Goal: Task Accomplishment & Management: Complete application form

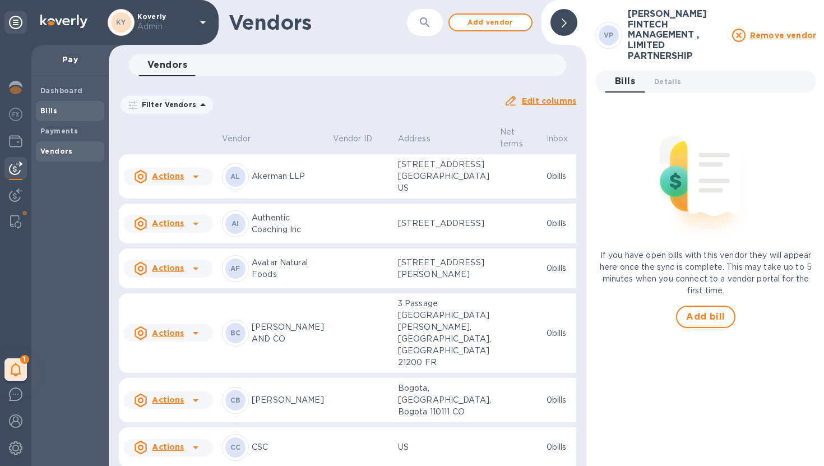
click at [71, 117] on div "Bills" at bounding box center [70, 111] width 68 height 20
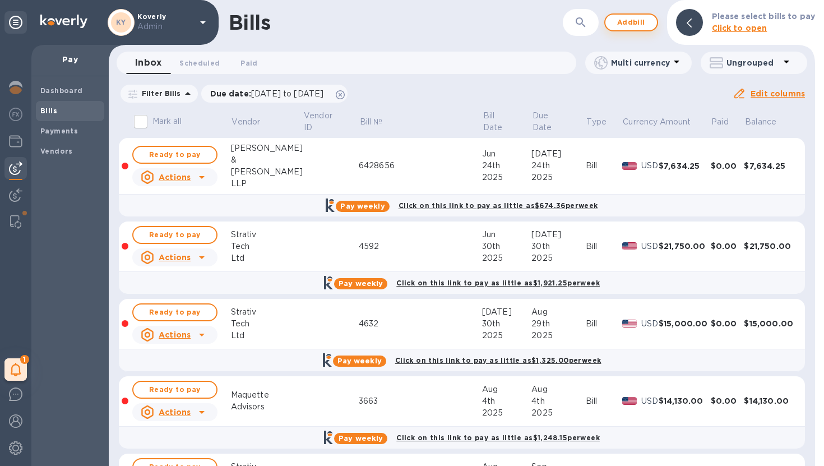
click at [635, 26] on span "Add bill" at bounding box center [631, 22] width 34 height 13
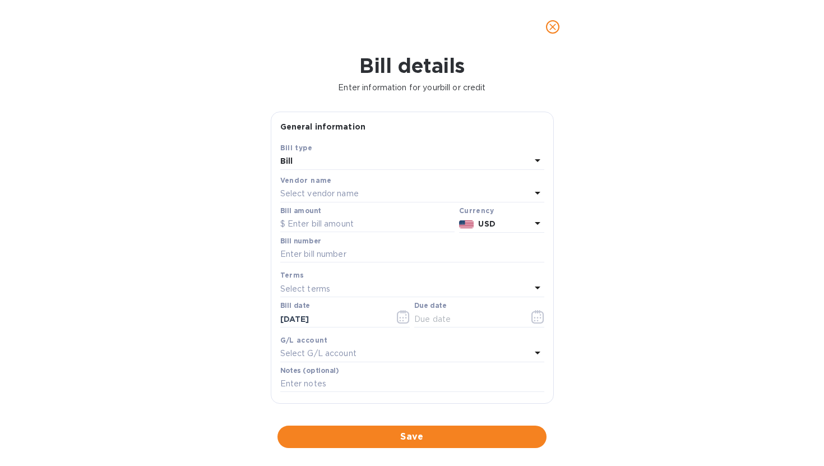
click at [413, 194] on div "Select vendor name" at bounding box center [405, 194] width 251 height 16
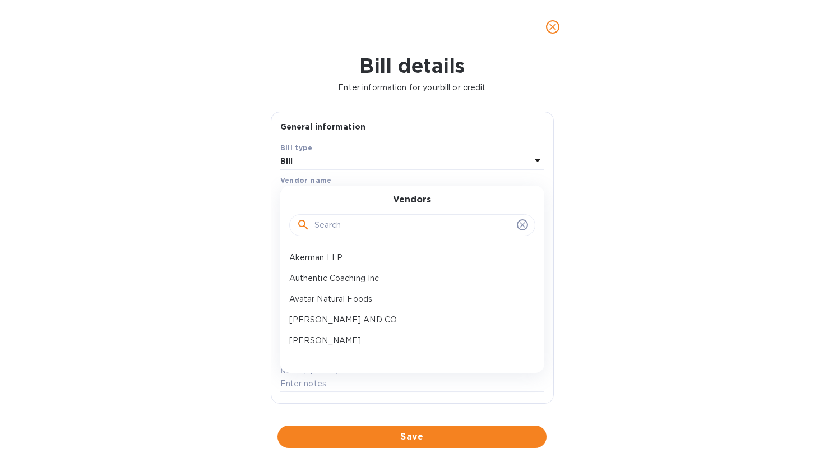
click at [378, 220] on input "text" at bounding box center [413, 225] width 198 height 17
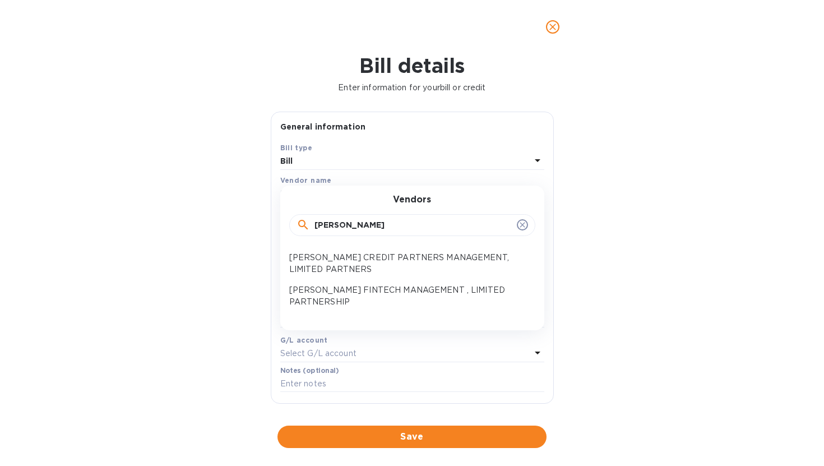
type input "[PERSON_NAME]"
click at [359, 293] on p "[PERSON_NAME] FINTECH MANAGEMENT , LIMITED PARTNERSHIP" at bounding box center [407, 296] width 237 height 24
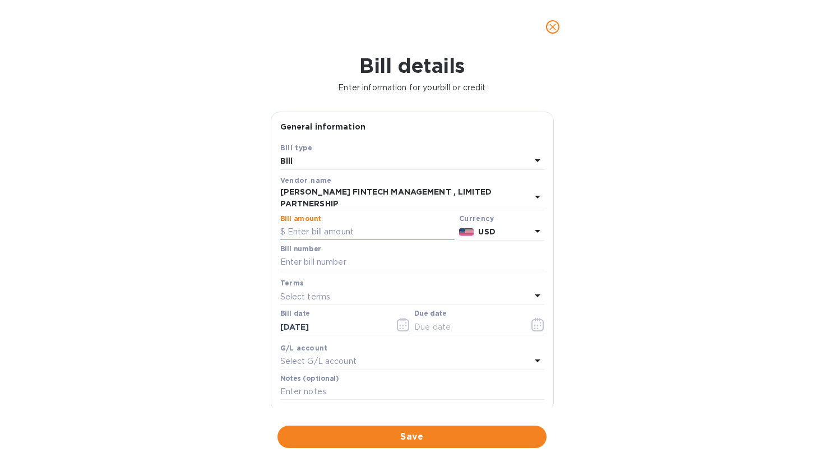
click at [350, 224] on input "text" at bounding box center [367, 232] width 174 height 17
type input "30,000"
click at [327, 256] on input "text" at bounding box center [412, 262] width 264 height 17
click at [316, 256] on input "text" at bounding box center [412, 262] width 264 height 17
click at [383, 376] on div "Notes (optional)" at bounding box center [412, 387] width 264 height 26
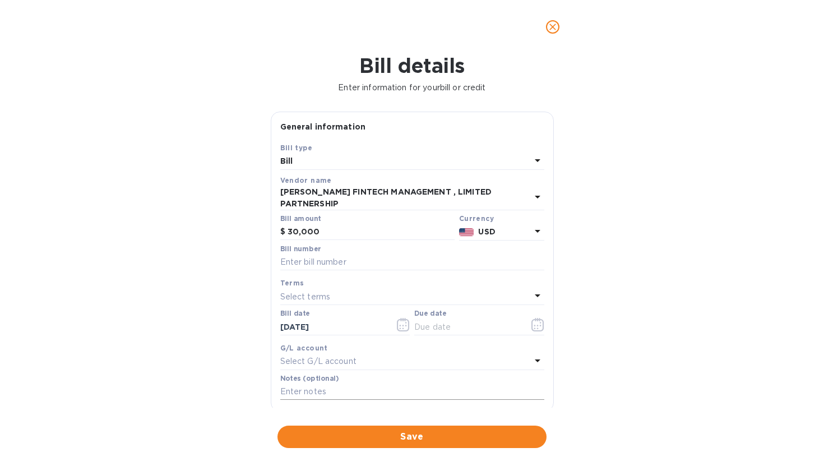
click at [359, 383] on input "text" at bounding box center [412, 391] width 264 height 17
type input "Refund of legal expenses"
click at [306, 319] on input "[DATE]" at bounding box center [333, 326] width 106 height 17
click at [322, 318] on input "[DATE]" at bounding box center [333, 326] width 106 height 17
click at [402, 325] on icon "button" at bounding box center [403, 326] width 2 height 2
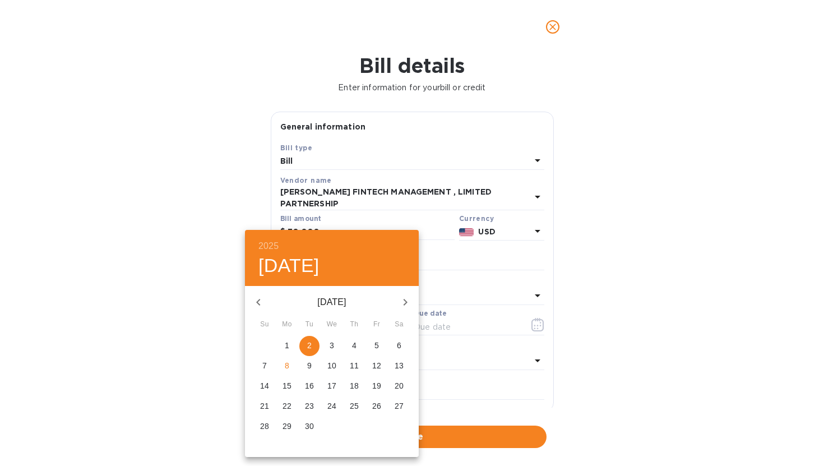
click at [262, 294] on button "button" at bounding box center [258, 302] width 27 height 27
click at [350, 420] on button "28" at bounding box center [354, 426] width 20 height 20
type input "[DATE]"
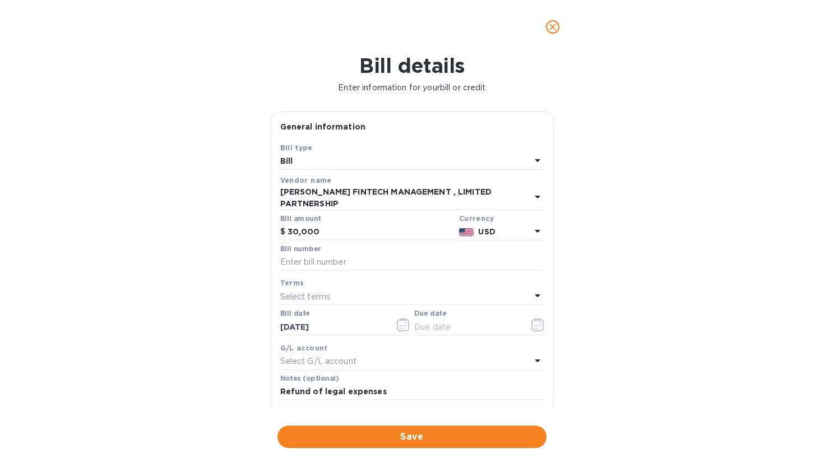
click at [428, 291] on div "Select terms" at bounding box center [405, 297] width 251 height 16
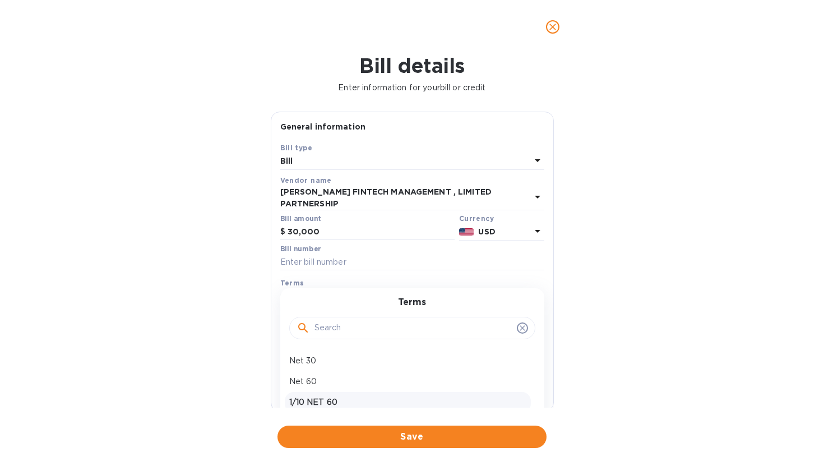
scroll to position [38, 0]
click at [374, 401] on p "Due on receipt" at bounding box center [407, 406] width 237 height 12
type input "[DATE]"
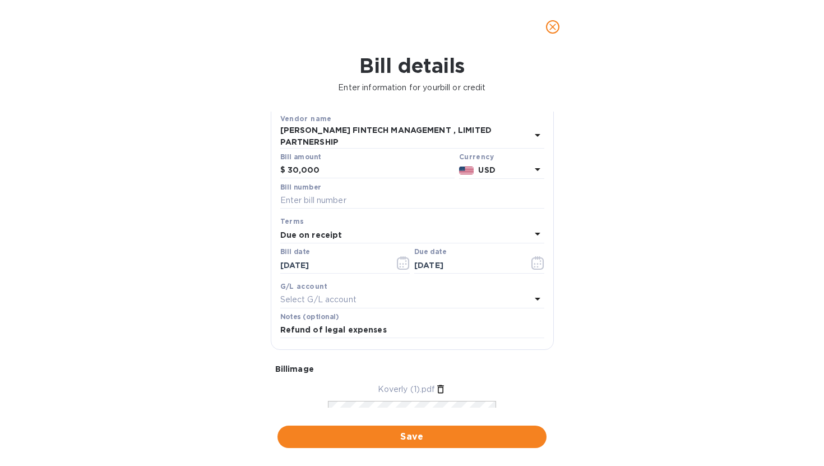
scroll to position [160, 0]
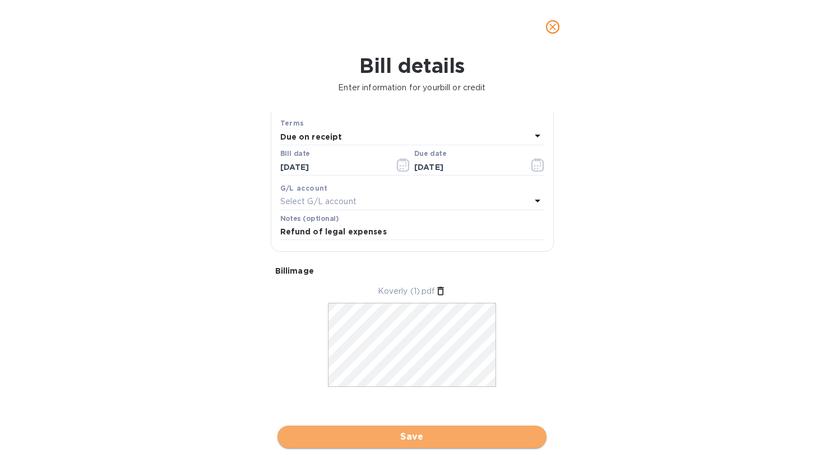
click at [451, 424] on span "Save" at bounding box center [411, 436] width 251 height 13
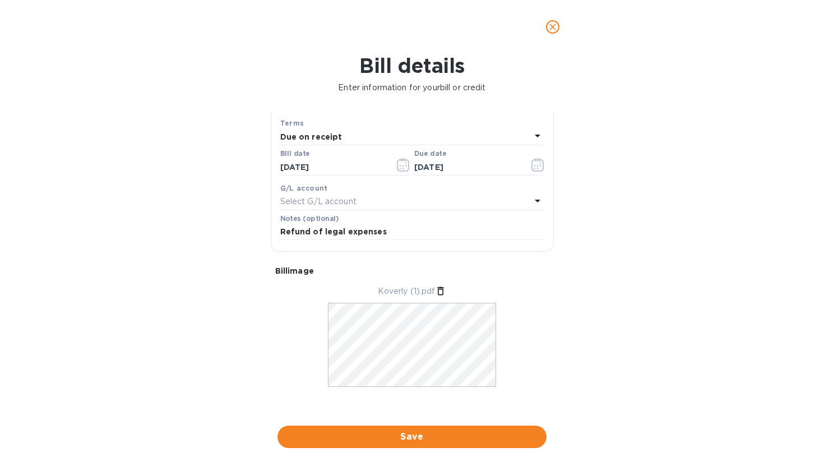
scroll to position [0, 0]
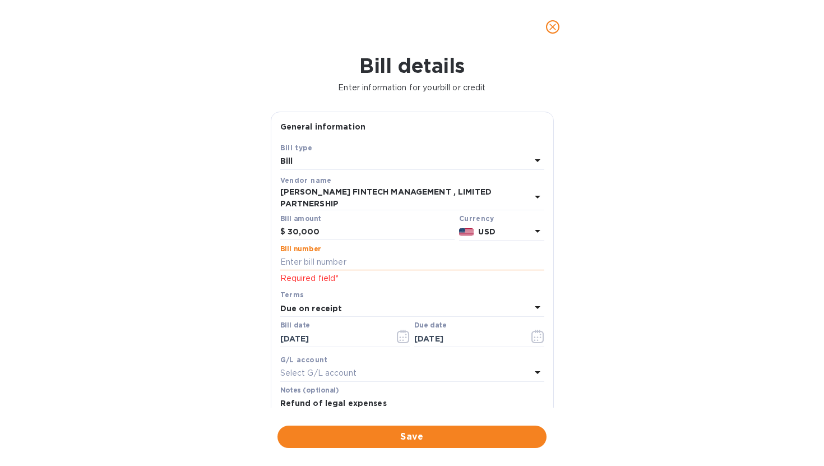
click at [348, 254] on input "text" at bounding box center [412, 262] width 264 height 17
paste input "550274427"
type input "550274427"
click at [559, 249] on div "Bill details Enter information for your bill or credit General information Save…" at bounding box center [412, 260] width 824 height 412
click at [585, 245] on div "Bill details Enter information for your bill or credit General information Save…" at bounding box center [412, 260] width 824 height 412
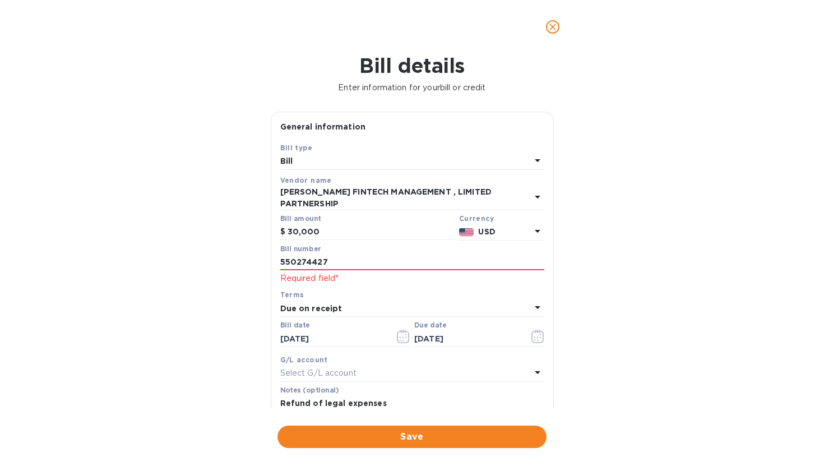
click at [594, 256] on div "Bill details Enter information for your bill or credit General information Save…" at bounding box center [412, 260] width 824 height 412
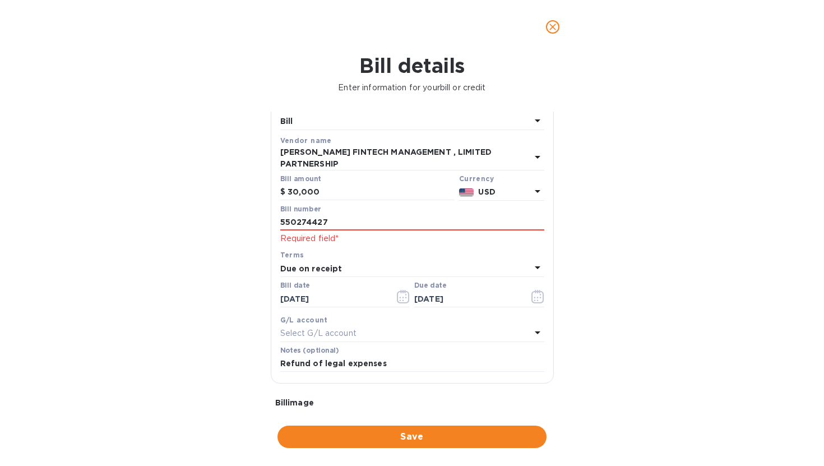
scroll to position [68, 0]
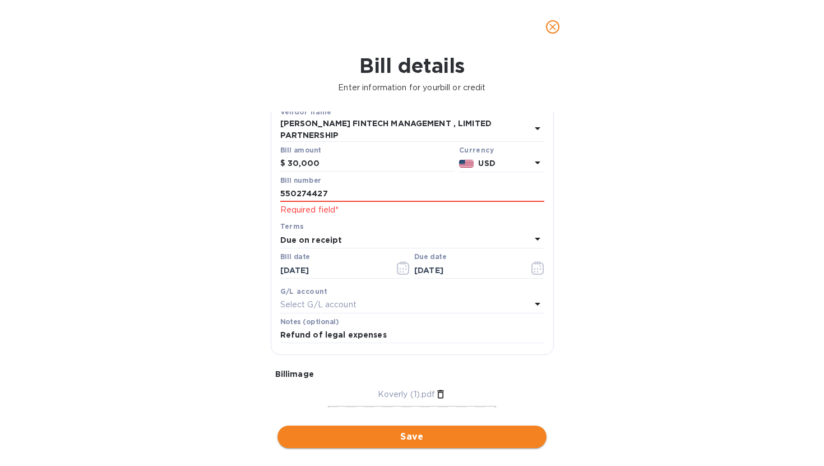
click at [440, 424] on span "Save" at bounding box center [411, 436] width 251 height 13
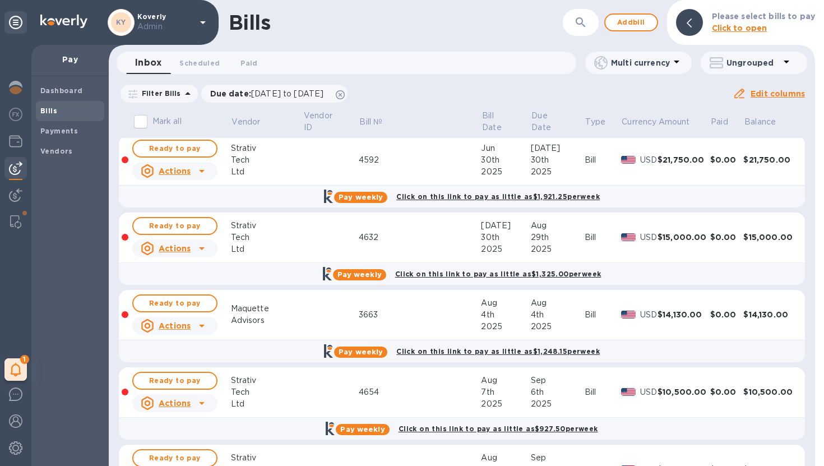
scroll to position [0, 0]
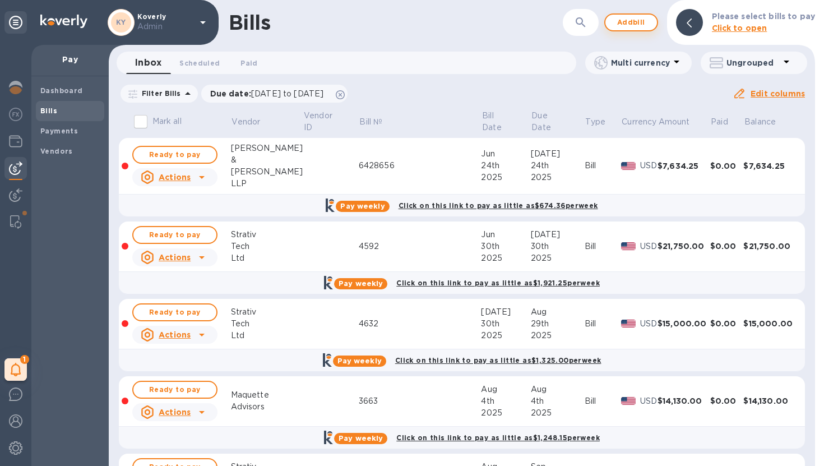
click at [627, 23] on span "Add bill" at bounding box center [631, 22] width 34 height 13
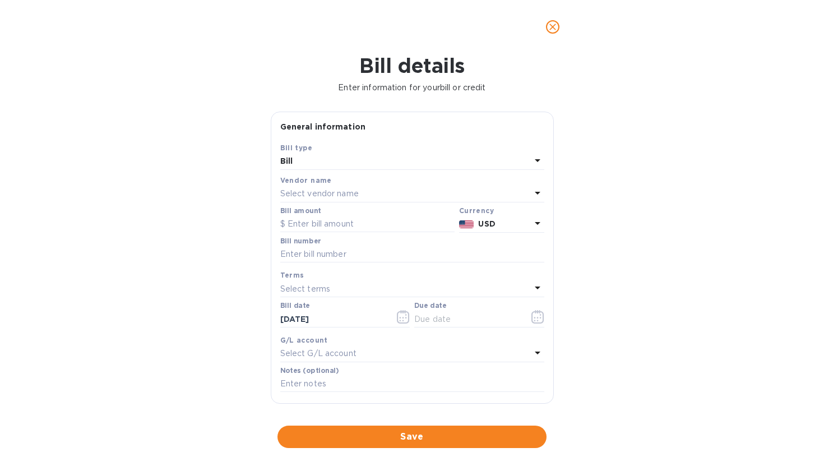
click at [407, 189] on div "Select vendor name" at bounding box center [405, 194] width 251 height 16
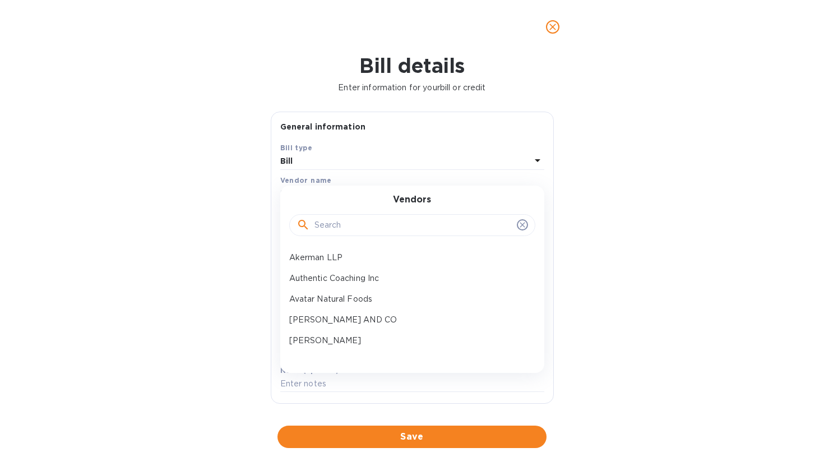
click at [379, 217] on input "text" at bounding box center [413, 225] width 198 height 17
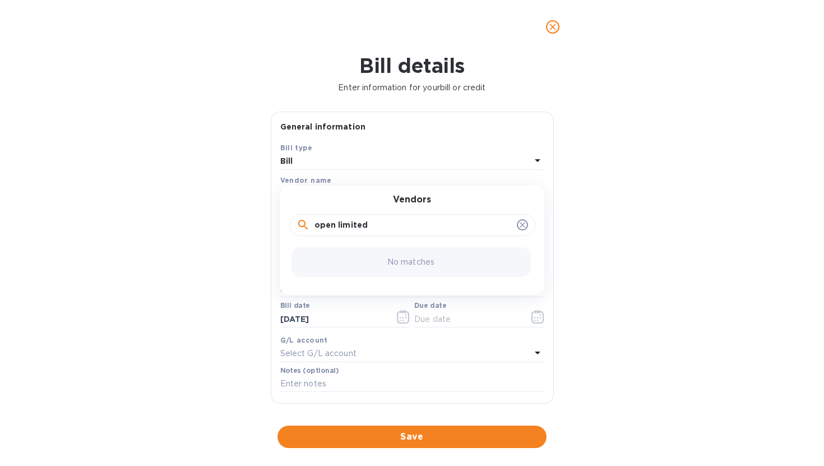
type input "open limited"
click at [518, 227] on icon at bounding box center [522, 224] width 9 height 9
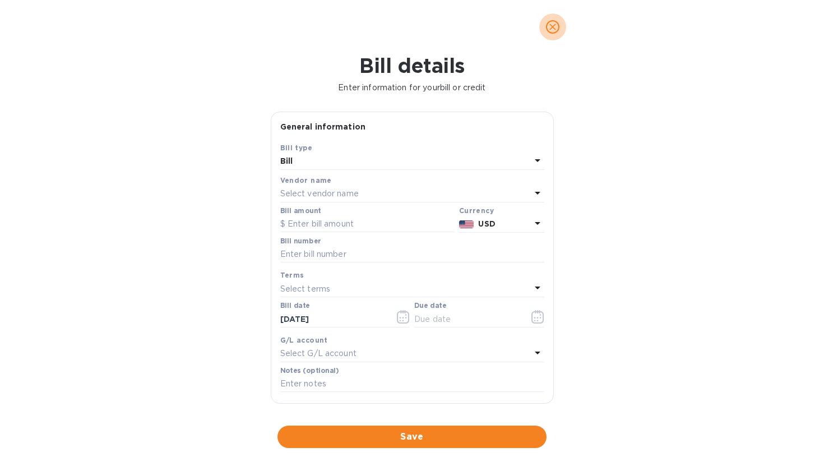
click at [552, 30] on icon "close" at bounding box center [552, 26] width 11 height 11
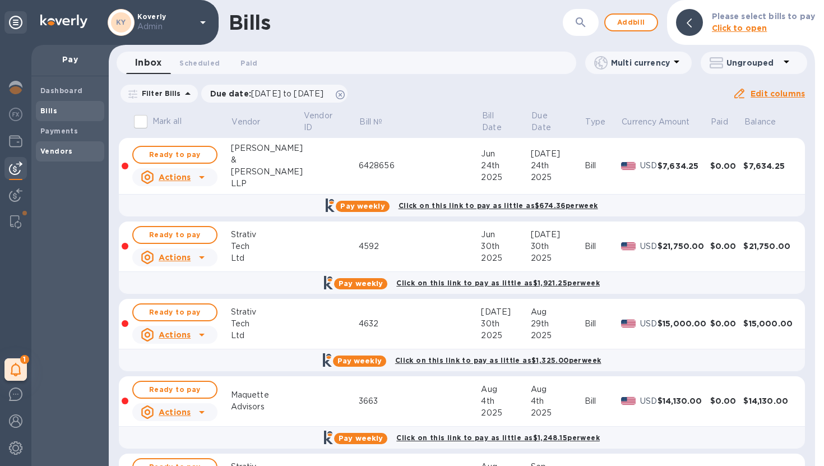
click at [80, 154] on span "Vendors" at bounding box center [69, 151] width 59 height 11
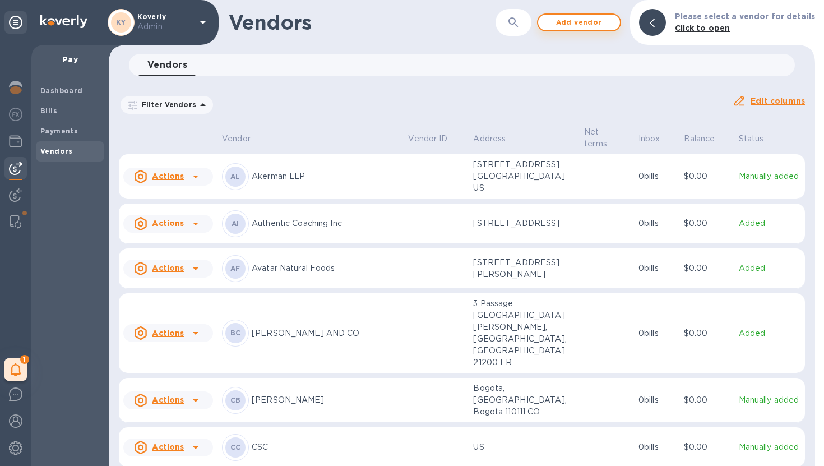
click at [602, 22] on span "Add vendor" at bounding box center [579, 22] width 64 height 13
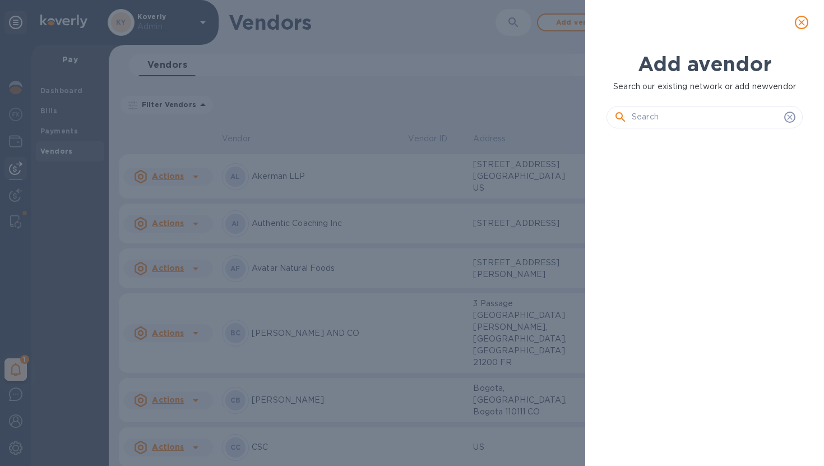
scroll to position [290, 201]
click at [658, 117] on input "text" at bounding box center [706, 117] width 148 height 17
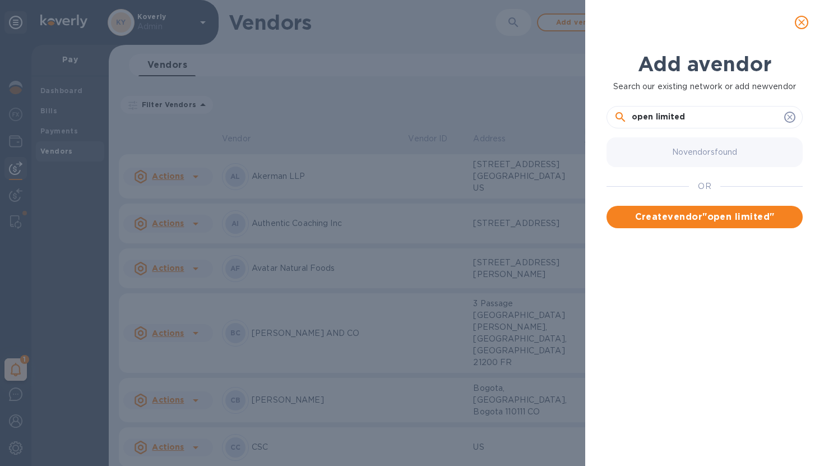
drag, startPoint x: 690, startPoint y: 113, endPoint x: 557, endPoint y: 113, distance: 132.8
click at [557, 113] on div "Add a vendor Search our existing network or add new vendor open limited No vend…" at bounding box center [412, 233] width 824 height 466
type input "Open Credit Limited"
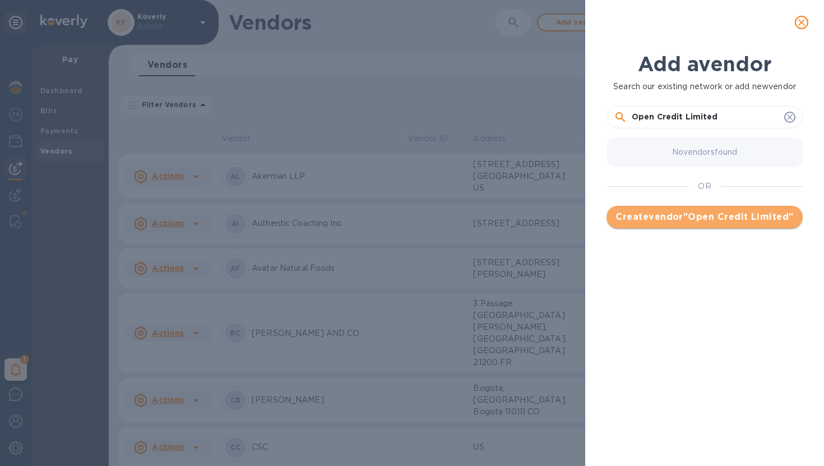
click at [672, 224] on span "Create vendor " Open Credit Limited "" at bounding box center [704, 216] width 178 height 13
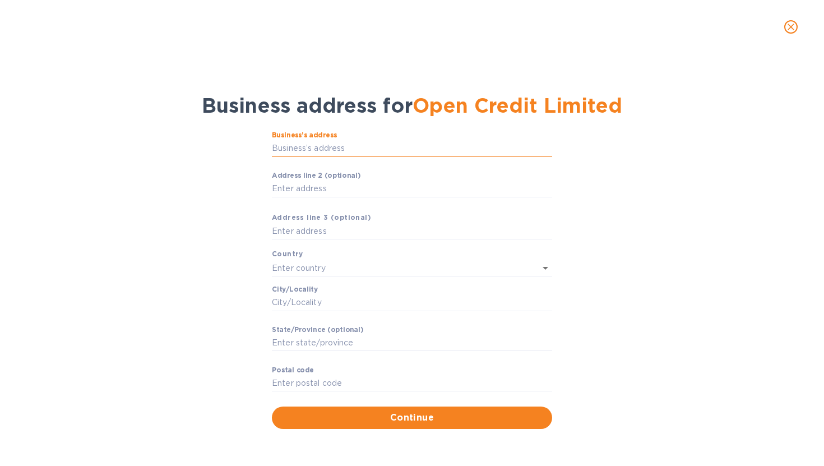
click at [364, 149] on input "Business’s аddress" at bounding box center [412, 148] width 280 height 17
paste input "63 - 66 [PERSON_NAME][GEOGRAPHIC_DATA]"
type input "63-66 [PERSON_NAME][GEOGRAPHIC_DATA]"
type input "[GEOGRAPHIC_DATA]"
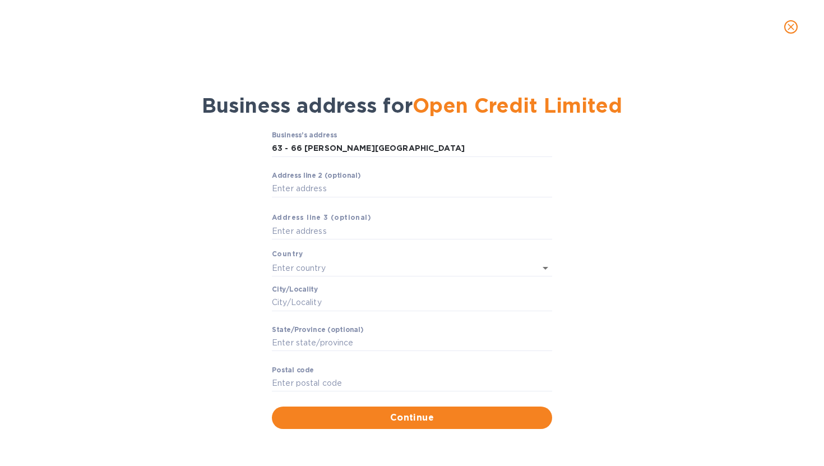
type input "EC1N 8LE"
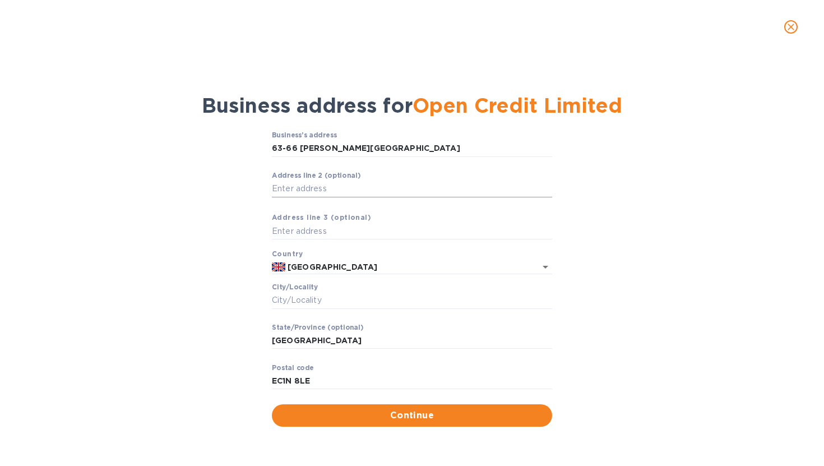
click at [359, 192] on input "Аddress line 2 (optional)" at bounding box center [412, 188] width 280 height 17
paste input "[GEOGRAPHIC_DATA]"
type input "[GEOGRAPHIC_DATA]"
click at [367, 291] on div "Сity/Locаlity ​" at bounding box center [412, 303] width 280 height 40
click at [353, 296] on input "Сity/Locаlity" at bounding box center [412, 300] width 280 height 17
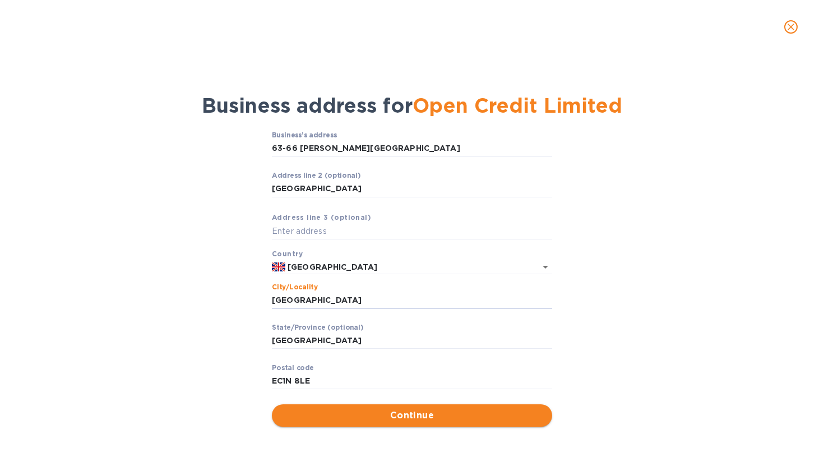
type input "[GEOGRAPHIC_DATA]"
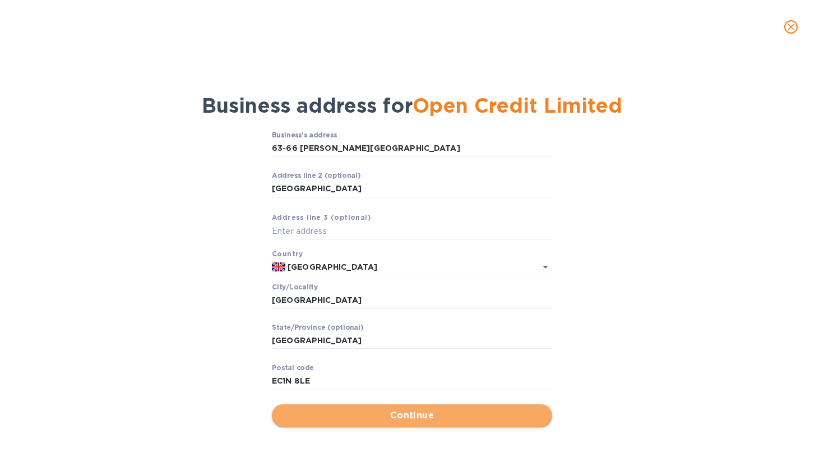
click at [511, 416] on span "Continue" at bounding box center [412, 415] width 262 height 13
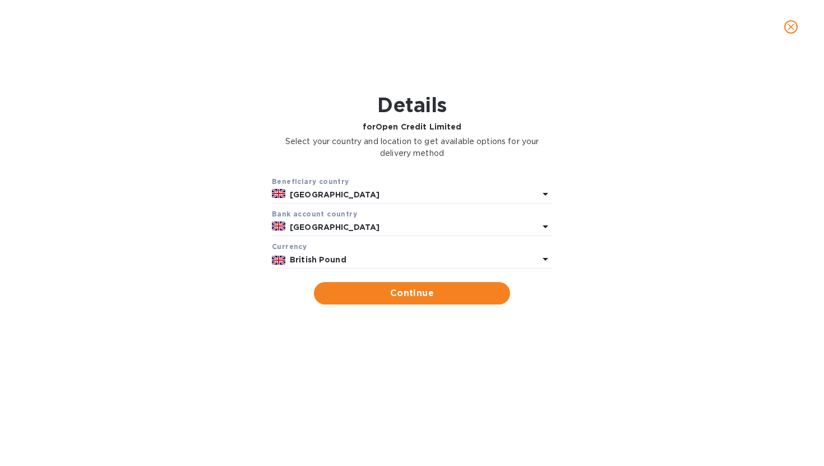
click at [451, 258] on p "British Pound" at bounding box center [414, 260] width 249 height 12
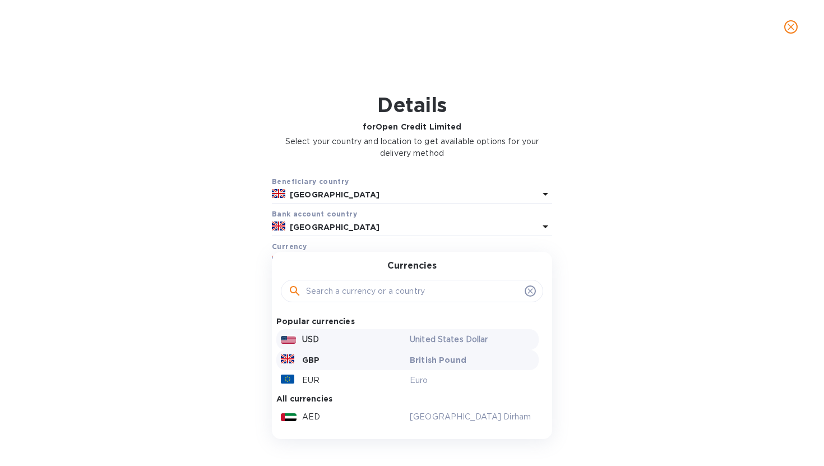
click at [373, 346] on div "USD" at bounding box center [343, 339] width 129 height 16
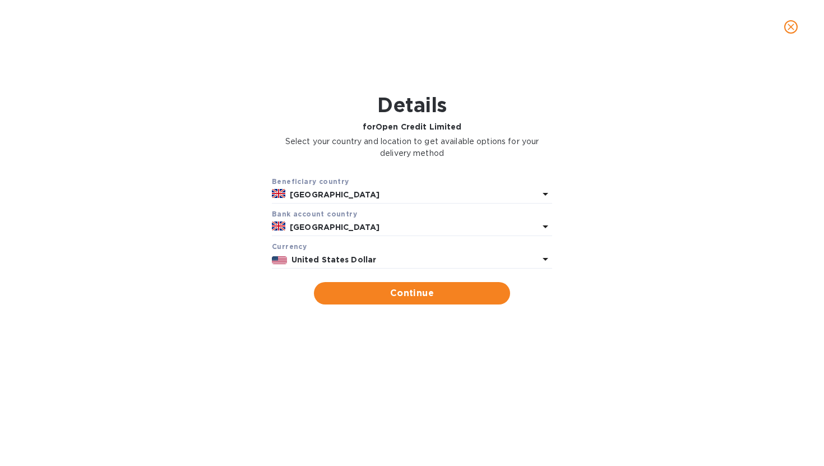
click at [402, 226] on p "[GEOGRAPHIC_DATA]" at bounding box center [414, 227] width 249 height 12
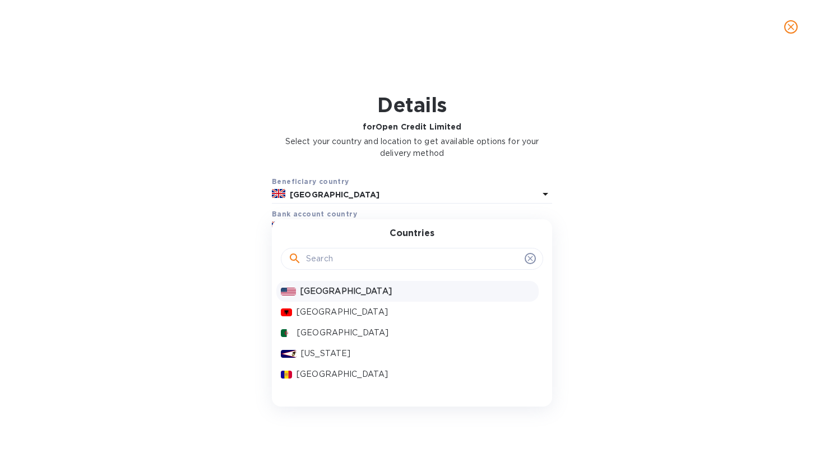
click at [373, 297] on div "[GEOGRAPHIC_DATA]" at bounding box center [417, 291] width 238 height 16
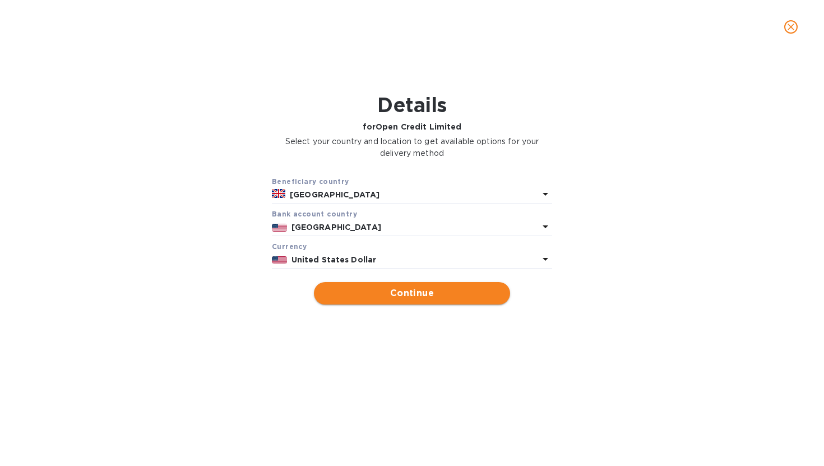
click at [391, 297] on span "Continue" at bounding box center [412, 292] width 178 height 13
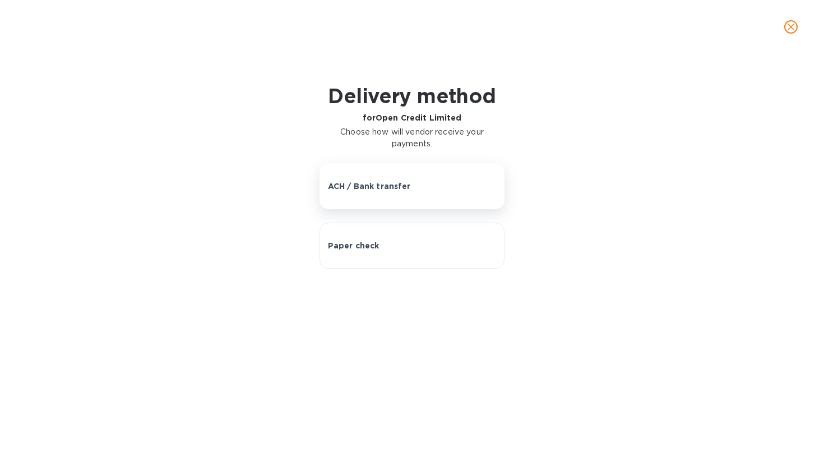
click at [421, 197] on button "ACH / Bank transfer" at bounding box center [412, 186] width 186 height 46
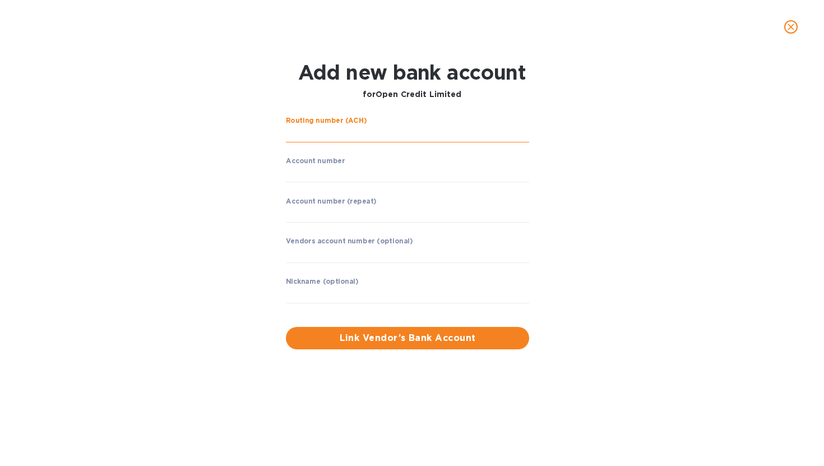
click at [324, 136] on input "string" at bounding box center [407, 134] width 243 height 17
type input "02607"
click at [672, 28] on icon "close" at bounding box center [790, 26] width 11 height 11
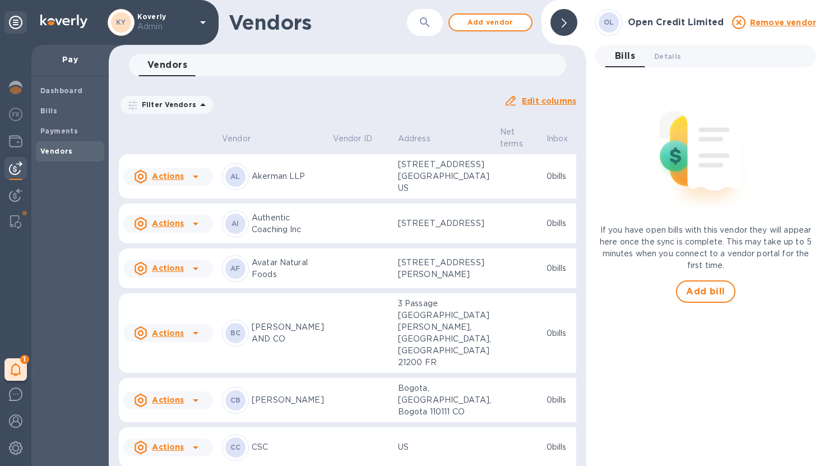
click at [629, 61] on span "Bills 0" at bounding box center [625, 56] width 20 height 16
click at [666, 53] on span "Details 0" at bounding box center [667, 56] width 27 height 12
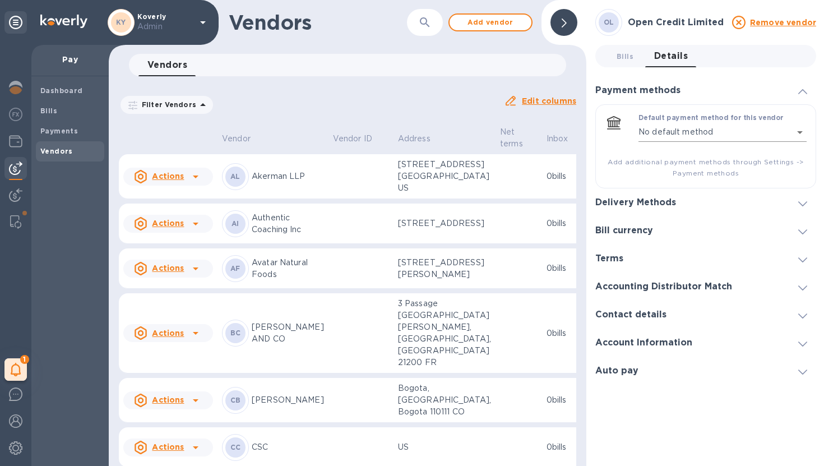
click at [672, 136] on body "KY Koverly Admin 1 My tasks Pay Dashboard Bills Payments Vendors Vendors ​ Add …" at bounding box center [412, 233] width 824 height 466
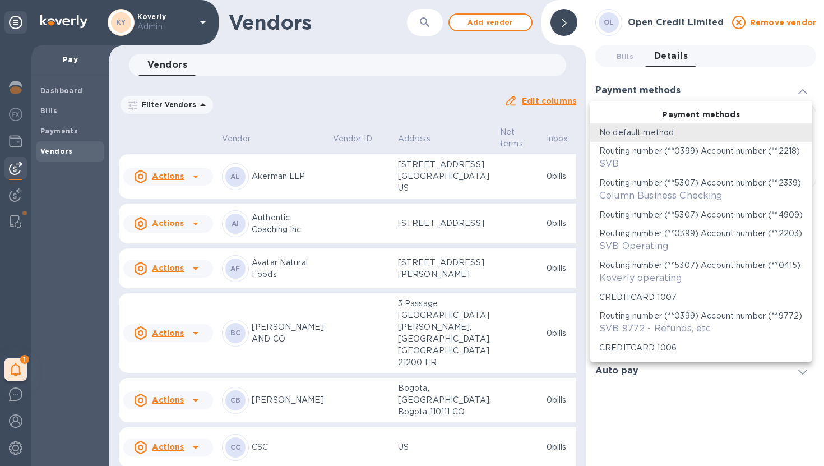
click at [672, 84] on div at bounding box center [412, 233] width 824 height 466
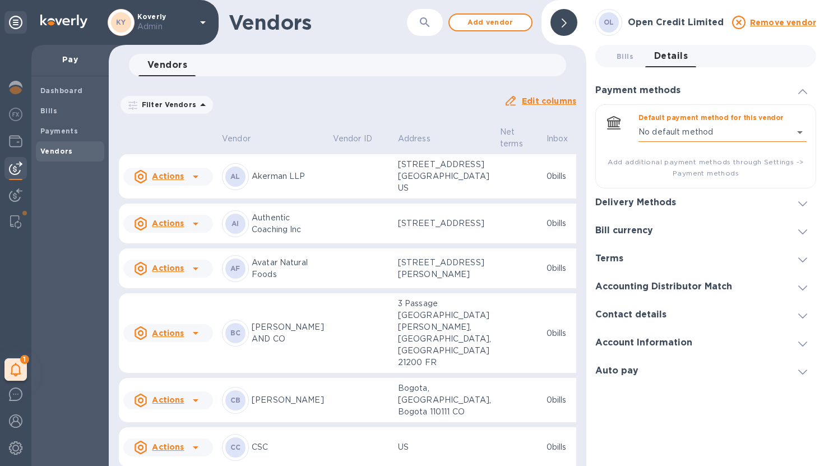
click at [672, 137] on body "KY Koverly Admin 1 My tasks Pay Dashboard Bills Payments Vendors Vendors ​ Add …" at bounding box center [412, 233] width 824 height 466
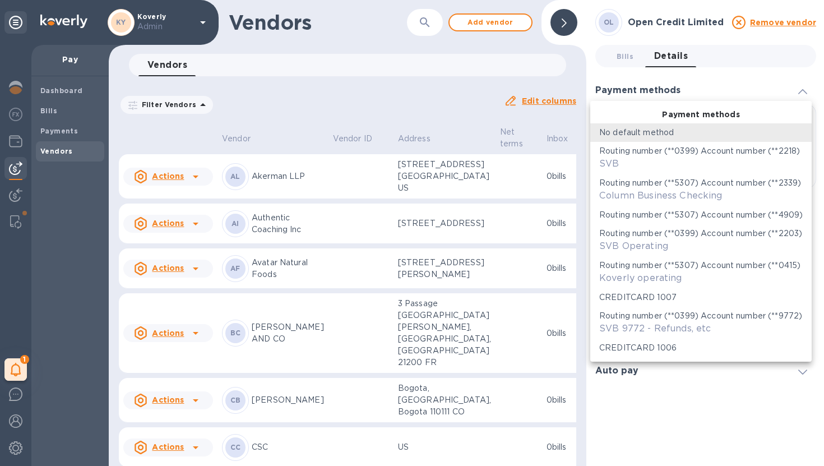
click at [672, 83] on div at bounding box center [412, 233] width 824 height 466
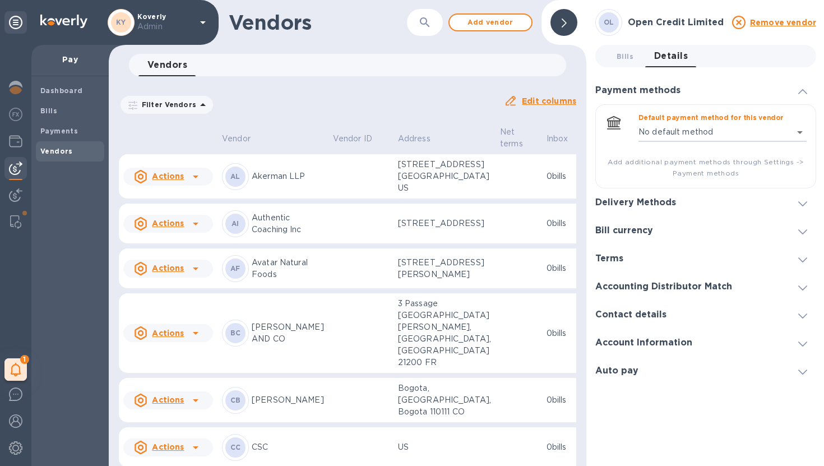
click at [648, 207] on h3 "Delivery Methods" at bounding box center [635, 202] width 81 height 11
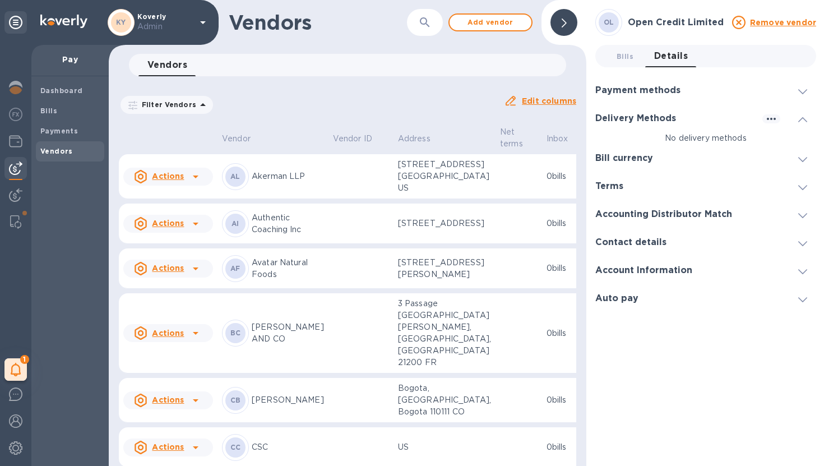
click at [670, 161] on div "Bill currency" at bounding box center [705, 158] width 221 height 28
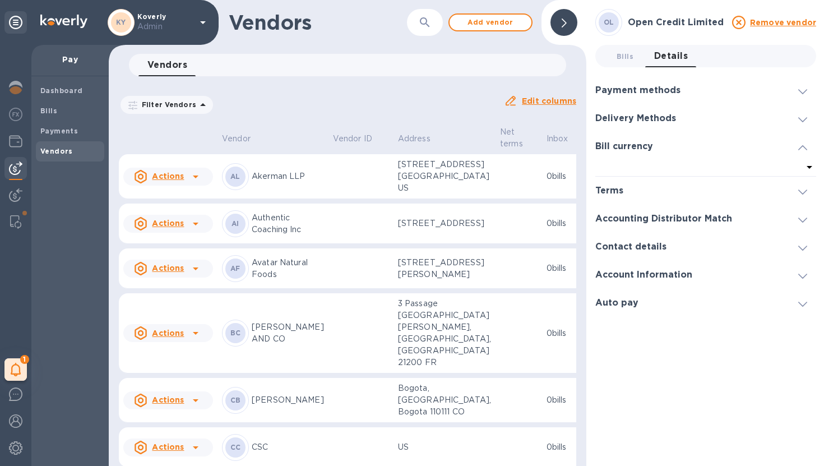
click at [669, 188] on div "Terms" at bounding box center [705, 191] width 221 height 28
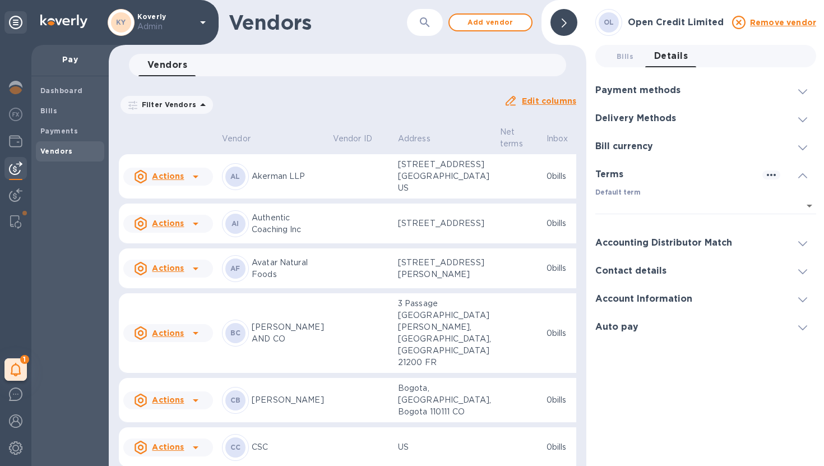
click at [671, 244] on h3 "Accounting Distributor Match" at bounding box center [663, 243] width 137 height 11
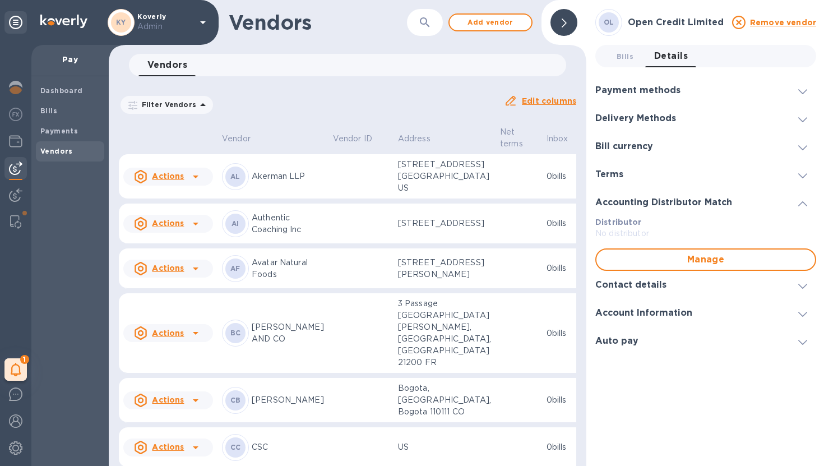
click at [651, 281] on h3 "Contact details" at bounding box center [630, 285] width 71 height 11
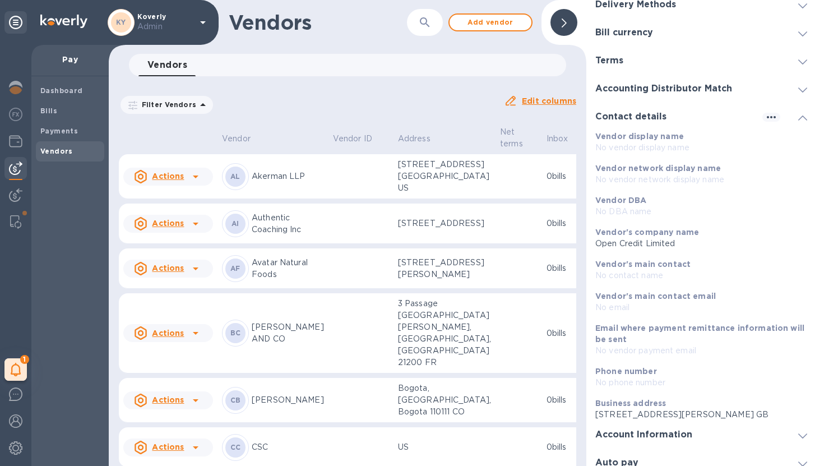
scroll to position [97, 0]
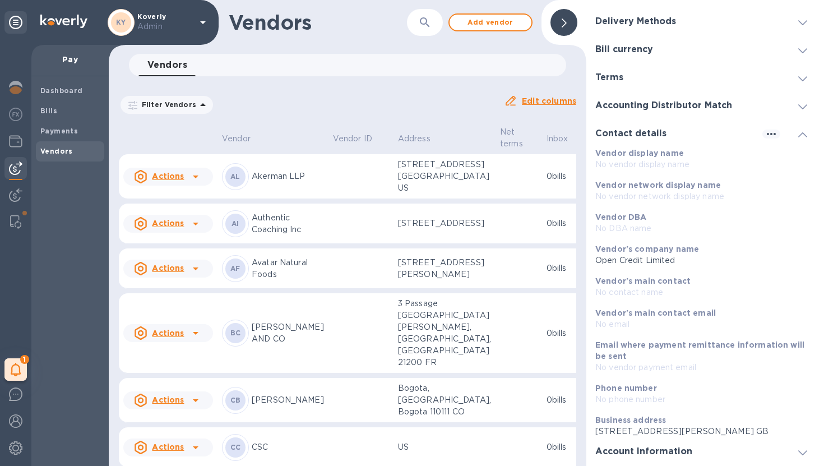
click at [672, 136] on div at bounding box center [802, 133] width 27 height 11
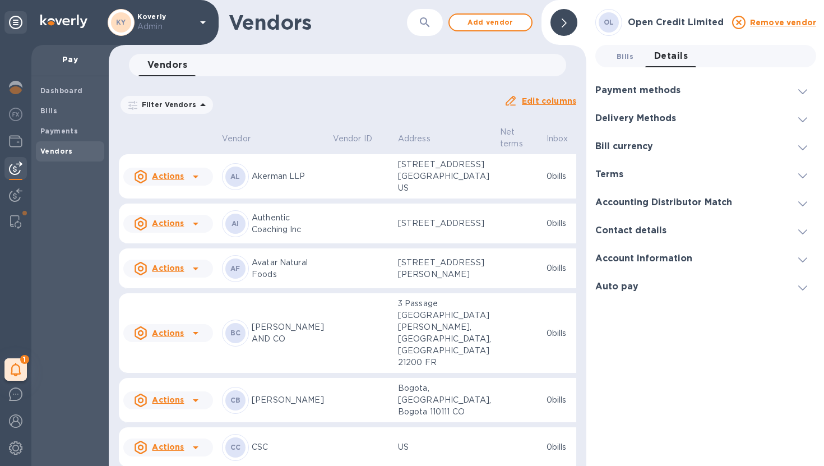
click at [632, 57] on span "Bills 0" at bounding box center [625, 56] width 17 height 12
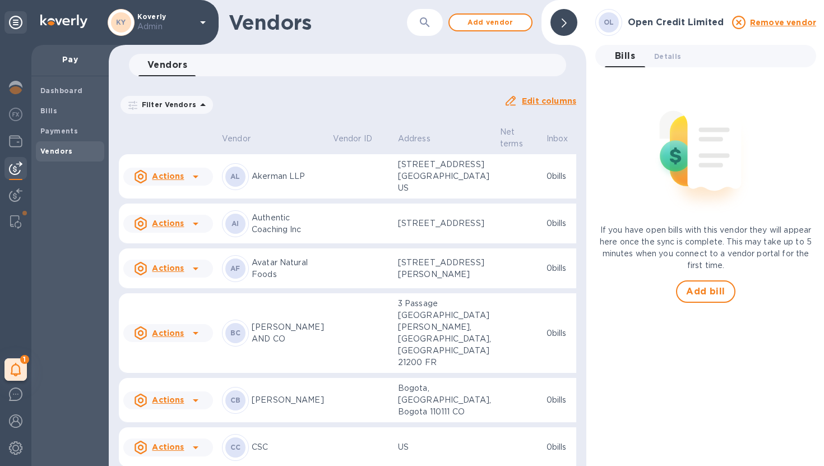
click at [608, 25] on b "OL" at bounding box center [609, 22] width 11 height 8
click at [672, 24] on icon at bounding box center [738, 22] width 13 height 13
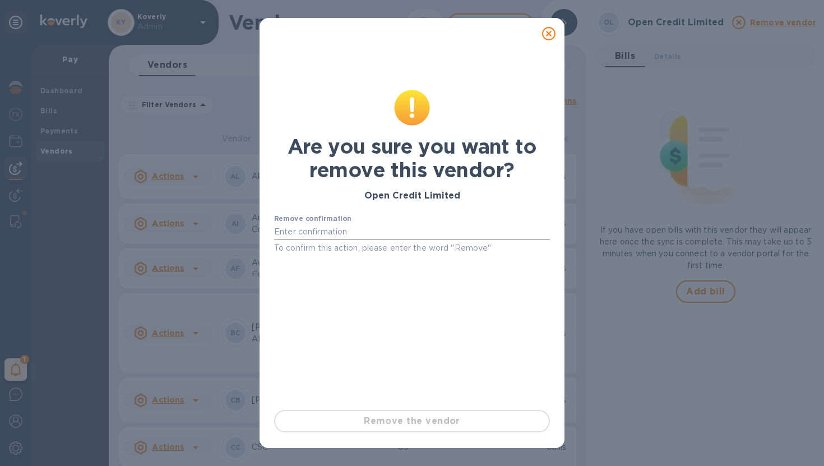
click at [440, 229] on input "text" at bounding box center [412, 232] width 276 height 17
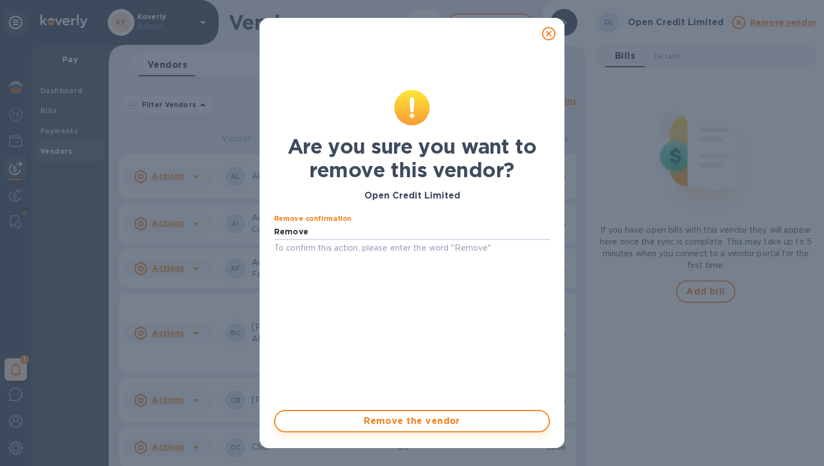
type input "Remove"
click at [414, 416] on span "Remove the vendor" at bounding box center [412, 420] width 256 height 13
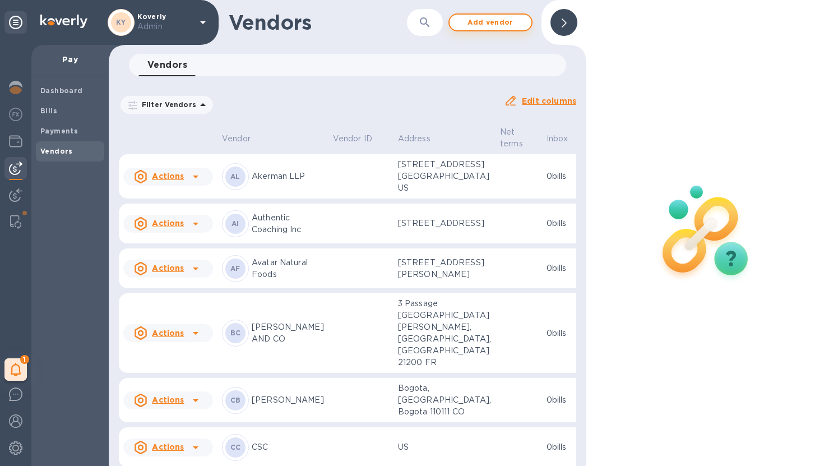
click at [508, 22] on span "Add vendor" at bounding box center [491, 22] width 64 height 13
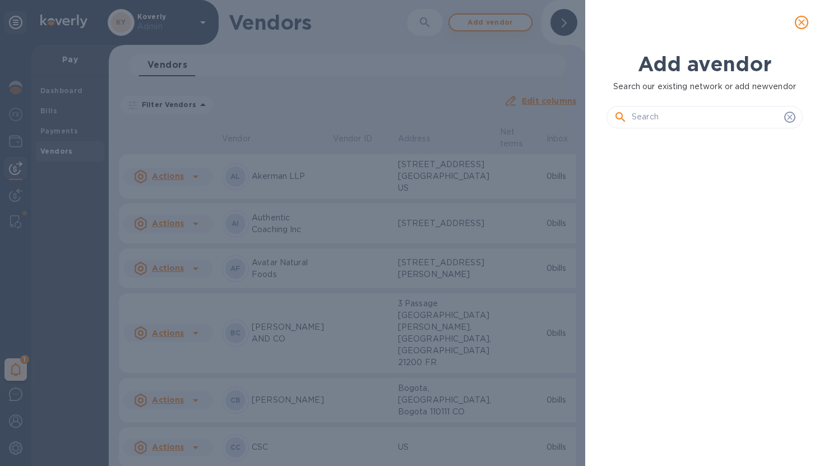
scroll to position [290, 201]
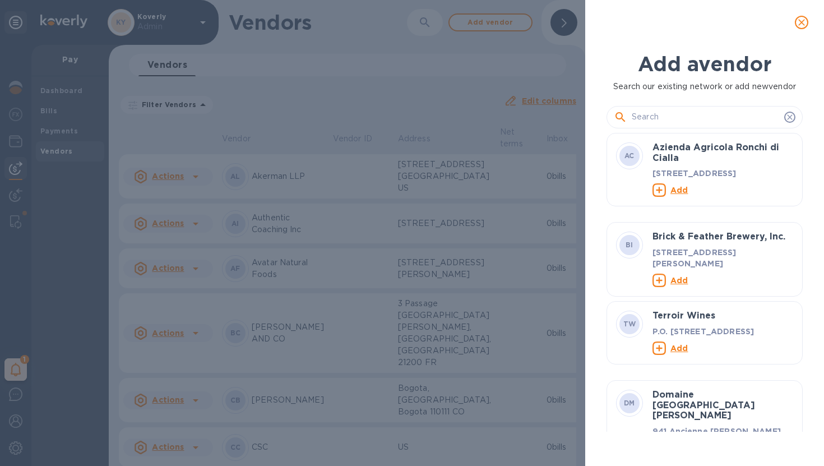
click at [651, 119] on input "text" at bounding box center [706, 117] width 148 height 17
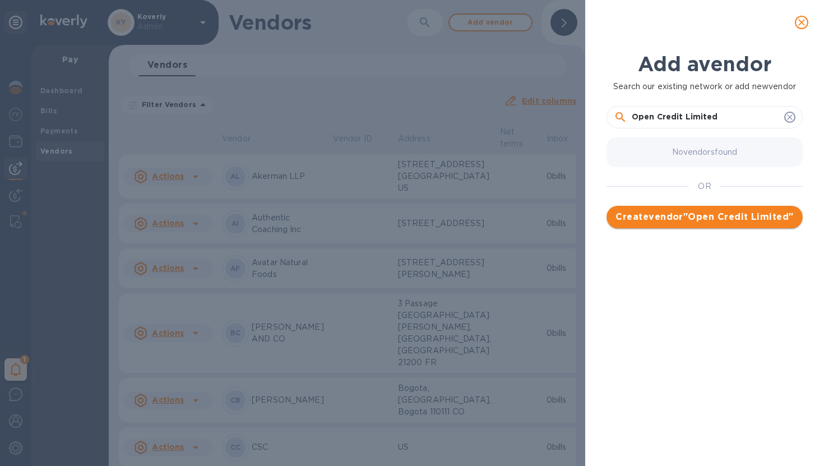
type input "Open Credit Limited"
click at [672, 222] on span "Create vendor " Open Credit Limited "" at bounding box center [704, 216] width 178 height 13
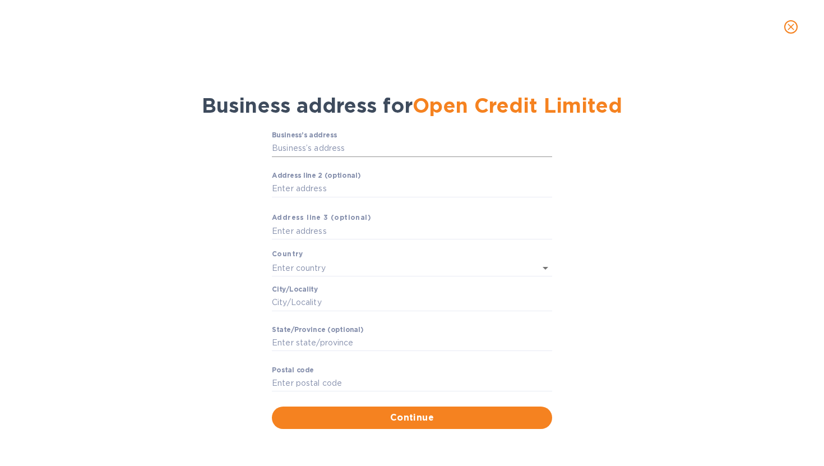
click at [333, 148] on input "Business’s аddress" at bounding box center [412, 148] width 280 height 17
paste input "63-66 [PERSON_NAME][GEOGRAPHIC_DATA]"
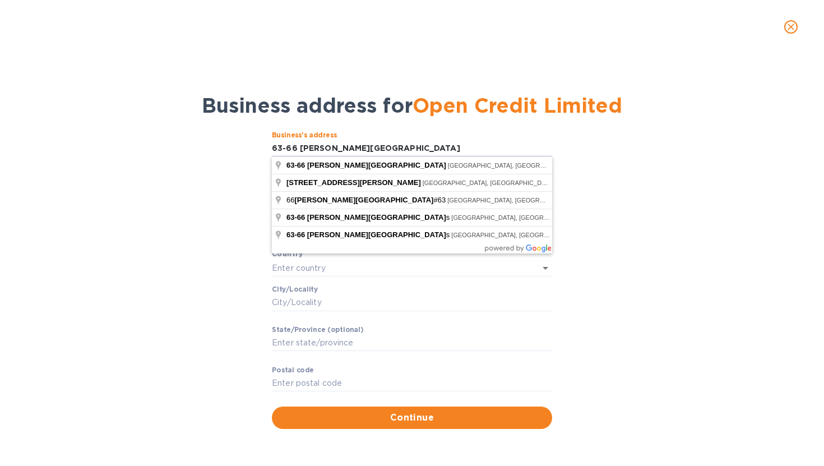
type input "63-66 [PERSON_NAME][GEOGRAPHIC_DATA]"
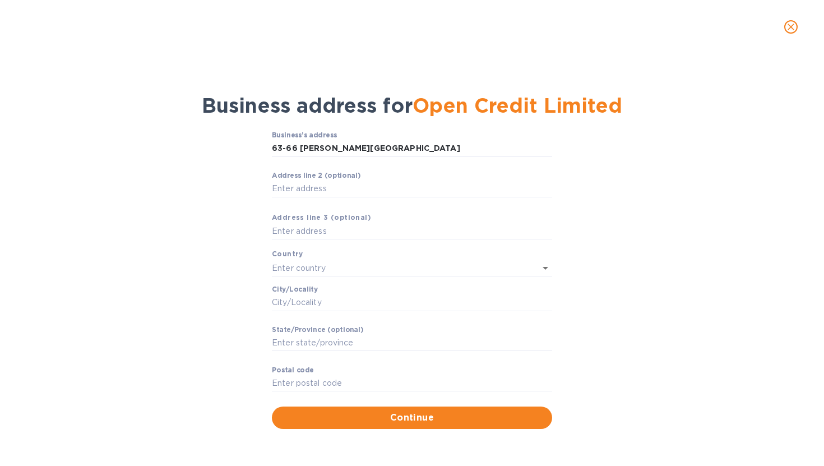
type input "[GEOGRAPHIC_DATA]"
type input "EC1N 8LE"
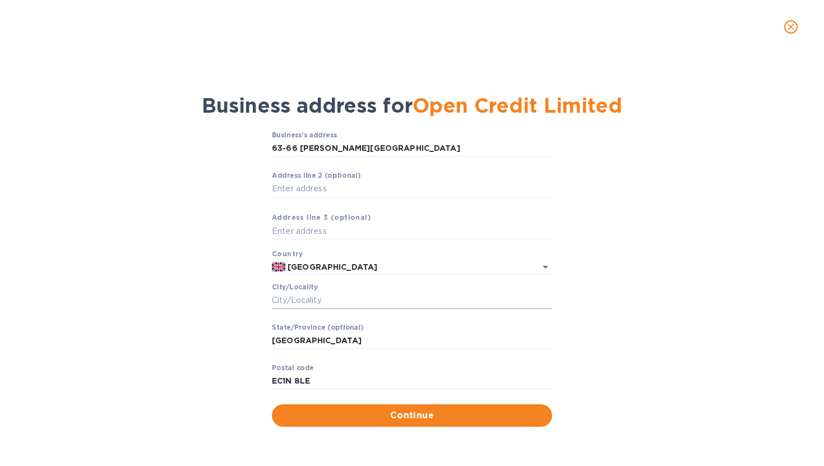
click at [347, 304] on input "Сity/Locаlity" at bounding box center [412, 300] width 280 height 17
type input "[GEOGRAPHIC_DATA]"
click at [215, 325] on div "Business’s аddress 63-66 [PERSON_NAME][GEOGRAPHIC_DATA] ​ Аddress line 2 (optio…" at bounding box center [412, 278] width 795 height 308
click at [309, 186] on input "Аddress line 2 (optional)" at bounding box center [412, 188] width 280 height 17
paste input "[GEOGRAPHIC_DATA]"
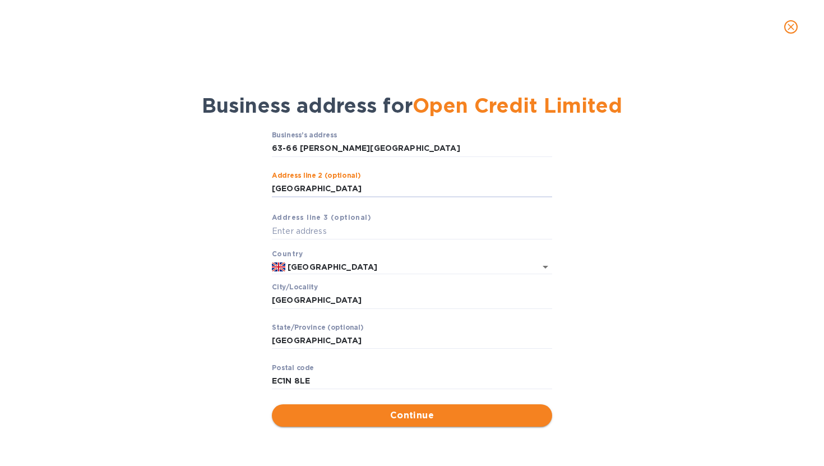
type input "[GEOGRAPHIC_DATA]"
click at [376, 417] on span "Continue" at bounding box center [412, 415] width 262 height 13
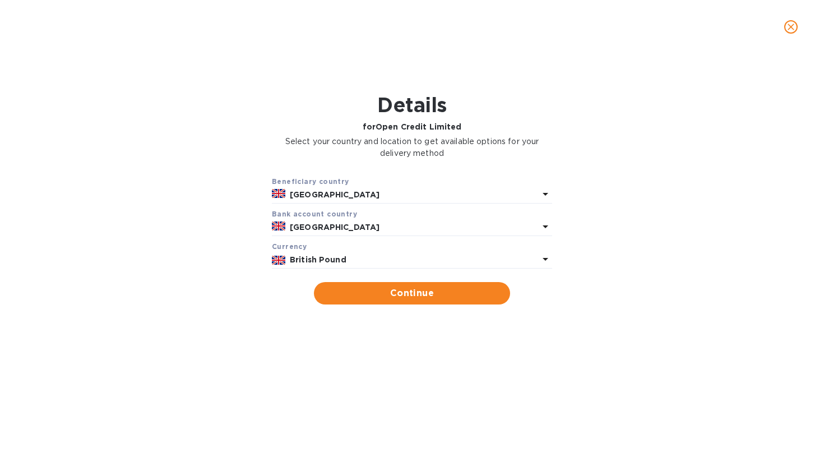
click at [397, 219] on div "Bank account cоuntry" at bounding box center [412, 214] width 280 height 12
click at [383, 229] on p "[GEOGRAPHIC_DATA]" at bounding box center [414, 227] width 249 height 12
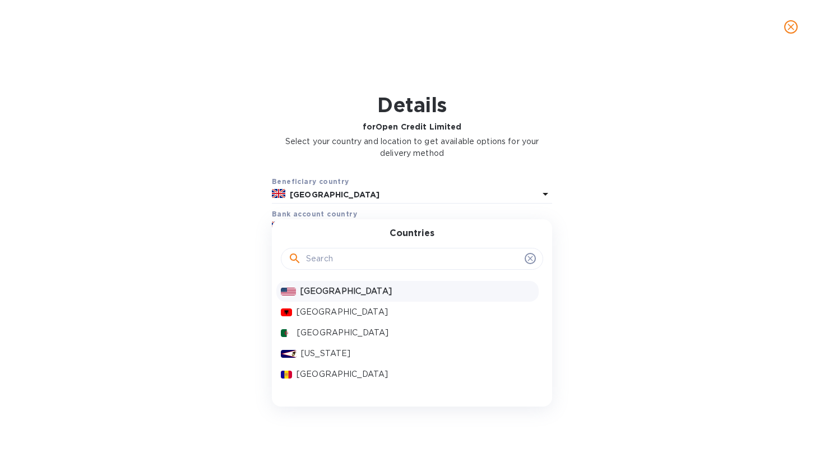
click at [346, 290] on p "[GEOGRAPHIC_DATA]" at bounding box center [417, 291] width 234 height 12
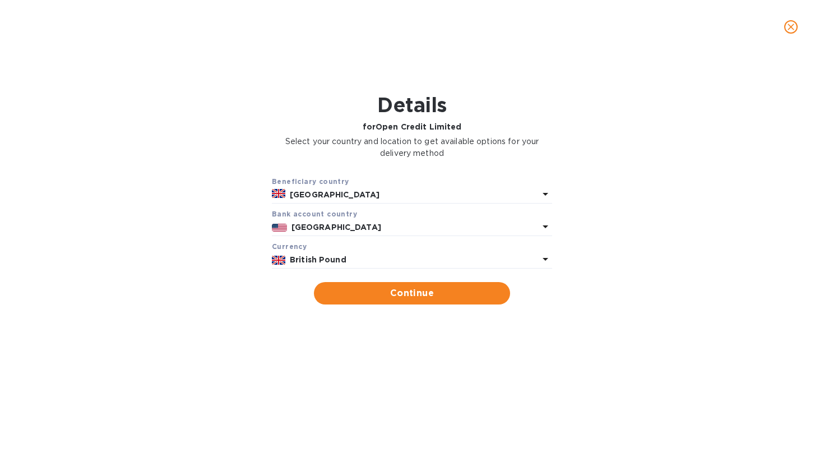
click at [346, 252] on div "British Pound" at bounding box center [414, 260] width 253 height 16
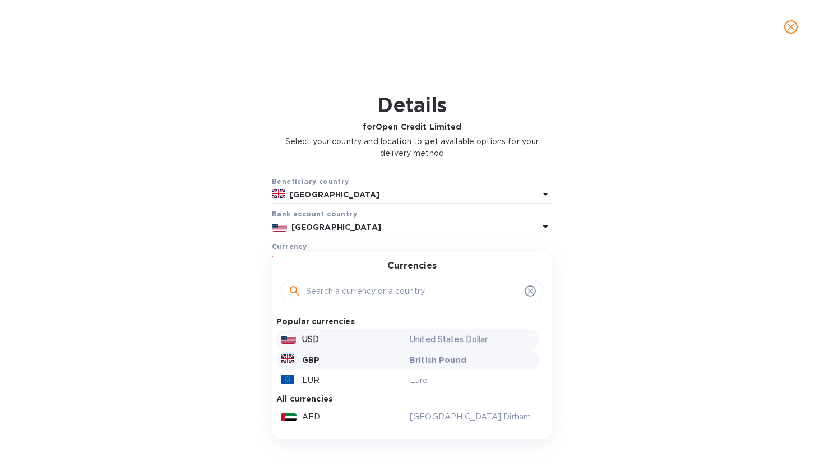
click at [321, 340] on div "USD" at bounding box center [343, 339] width 129 height 16
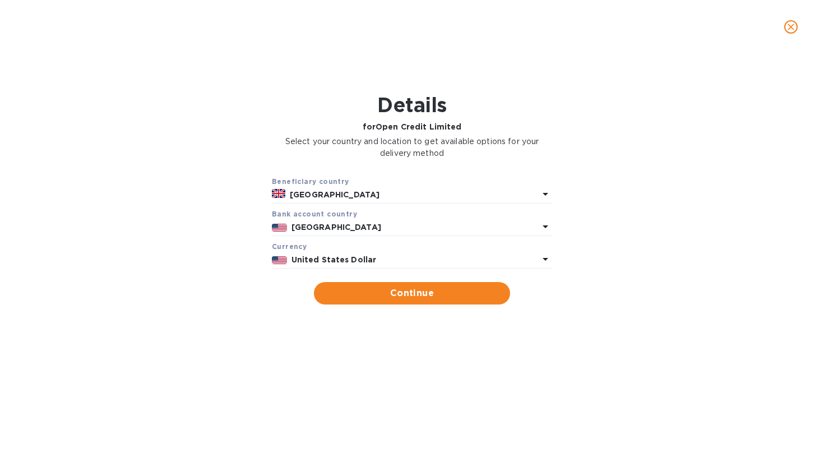
click at [254, 345] on div "Details for Open Credit Limited Select your country and location to get availab…" at bounding box center [412, 257] width 795 height 388
click at [364, 299] on span "Continue" at bounding box center [412, 292] width 178 height 13
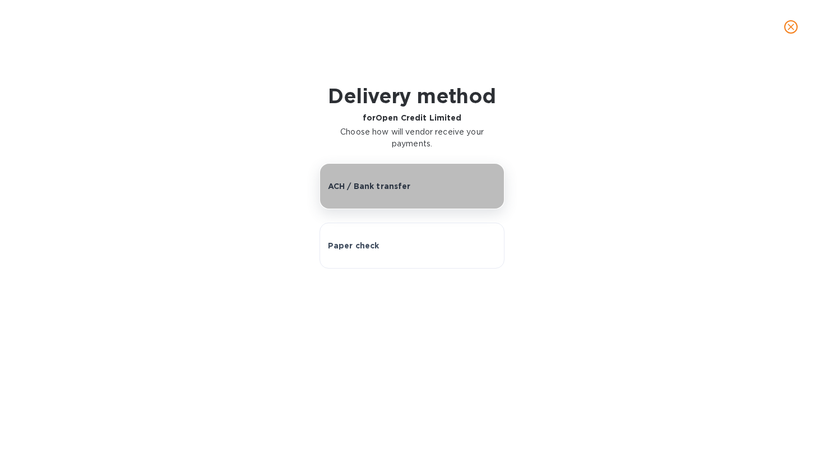
click at [401, 187] on p "ACH / Bank transfer" at bounding box center [369, 185] width 83 height 11
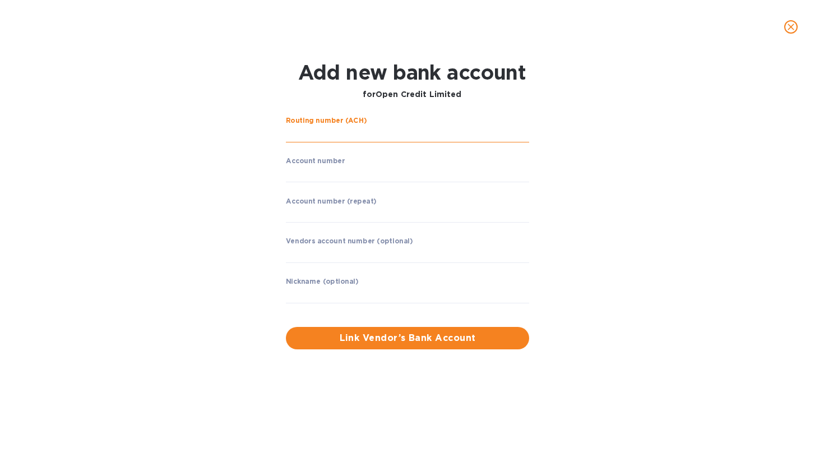
click at [366, 141] on input "string" at bounding box center [407, 134] width 243 height 17
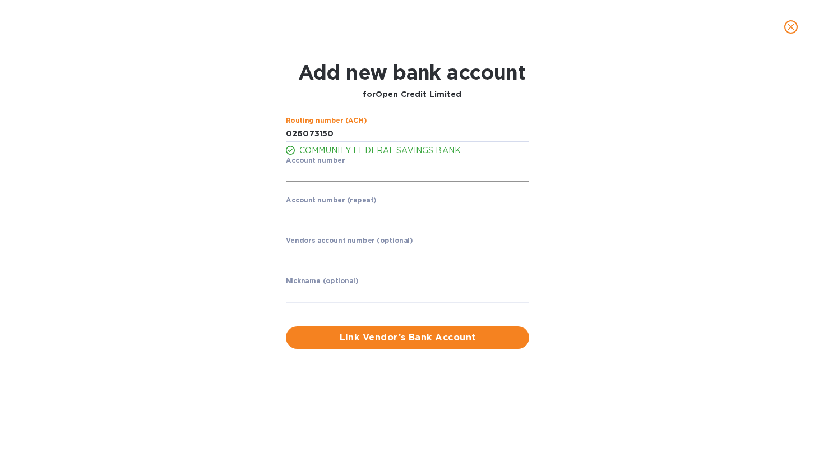
type input "026073150"
click at [304, 179] on input "string" at bounding box center [407, 173] width 243 height 17
type input "8310781753"
click at [305, 217] on input "string" at bounding box center [407, 213] width 243 height 17
type input "8310781753"
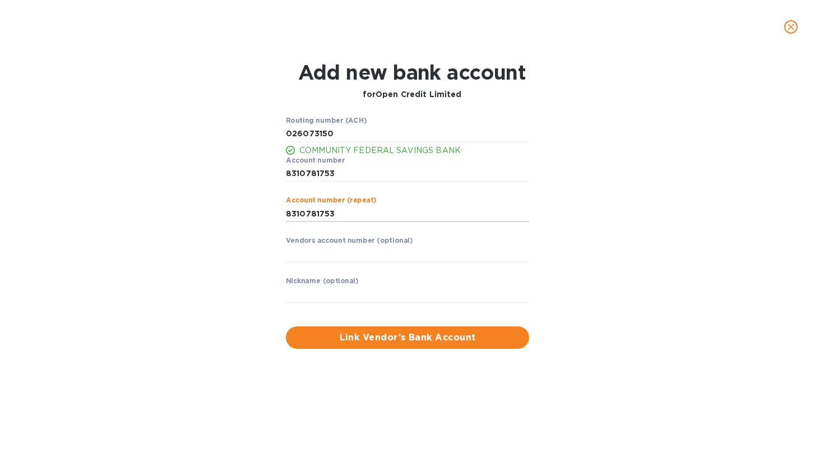
click at [192, 253] on div "Routing number (ACH) COMMUNITY FEDERAL SAVINGS BANK Account number ​ Account nu…" at bounding box center [412, 233] width 530 height 246
click at [348, 335] on span "Link Vendor’s Bank Account" at bounding box center [407, 337] width 225 height 13
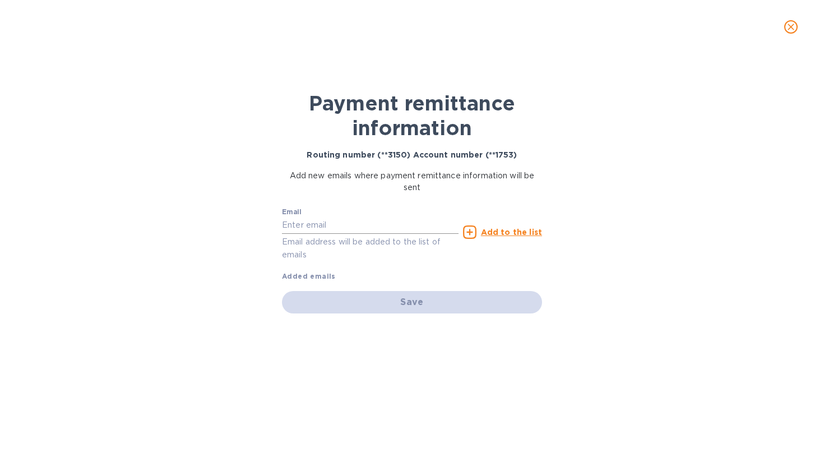
click at [388, 223] on input "text" at bounding box center [370, 225] width 177 height 17
type input "[EMAIL_ADDRESS][DOMAIN_NAME]"
click at [243, 377] on div "Payment remittance information Routing number (**3150) Account number (**1753) …" at bounding box center [412, 260] width 824 height 412
click at [501, 231] on u "Add to the list" at bounding box center [511, 232] width 61 height 9
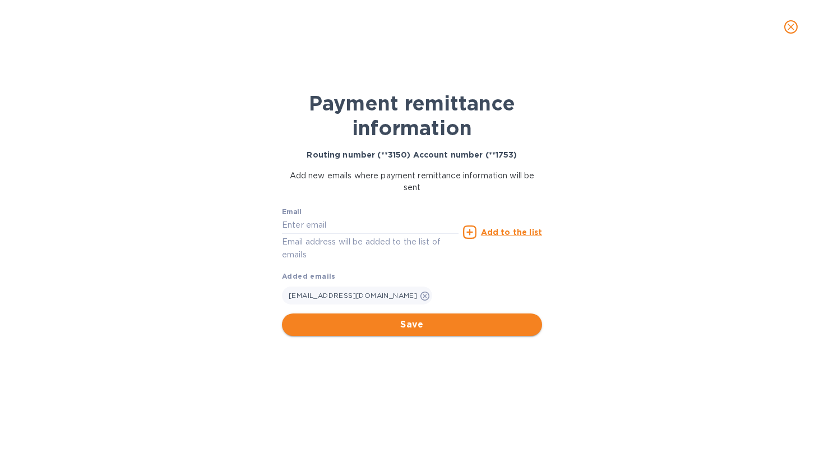
click at [464, 331] on button "Save" at bounding box center [412, 324] width 260 height 22
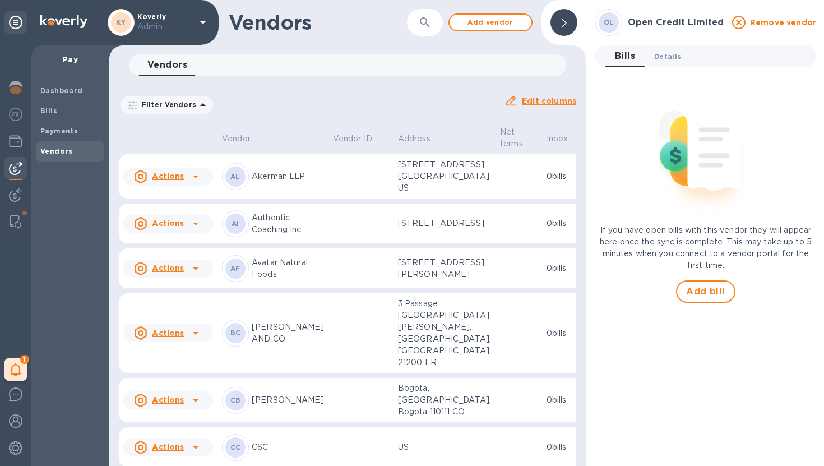
click at [665, 58] on span "Details 0" at bounding box center [667, 56] width 27 height 12
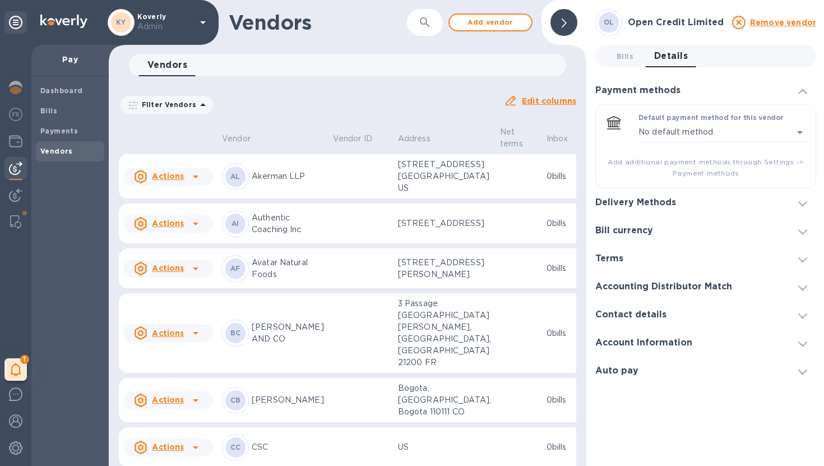
click at [656, 201] on h3 "Delivery Methods" at bounding box center [635, 202] width 81 height 11
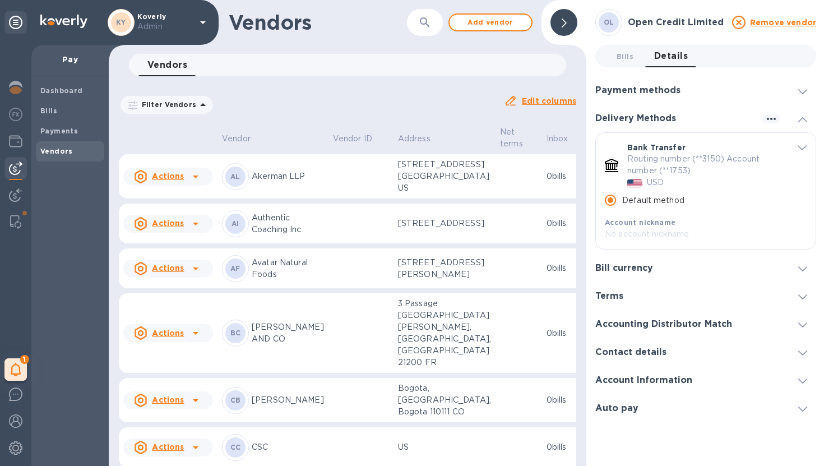
click at [641, 354] on h3 "Contact details" at bounding box center [630, 352] width 71 height 11
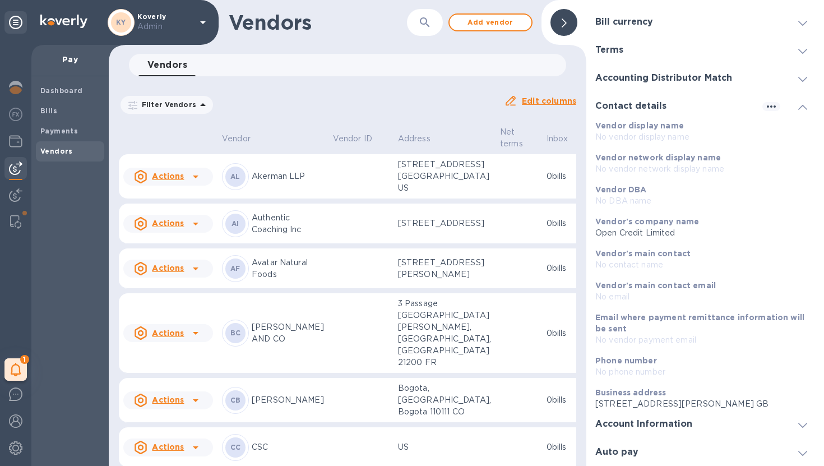
scroll to position [136, 0]
click at [658, 423] on h3 "Account Information" at bounding box center [643, 424] width 97 height 11
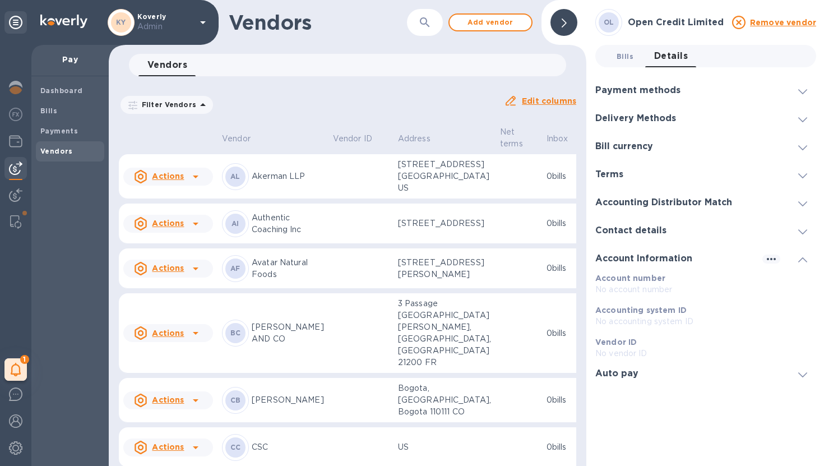
click at [628, 59] on span "Bills 0" at bounding box center [625, 56] width 17 height 12
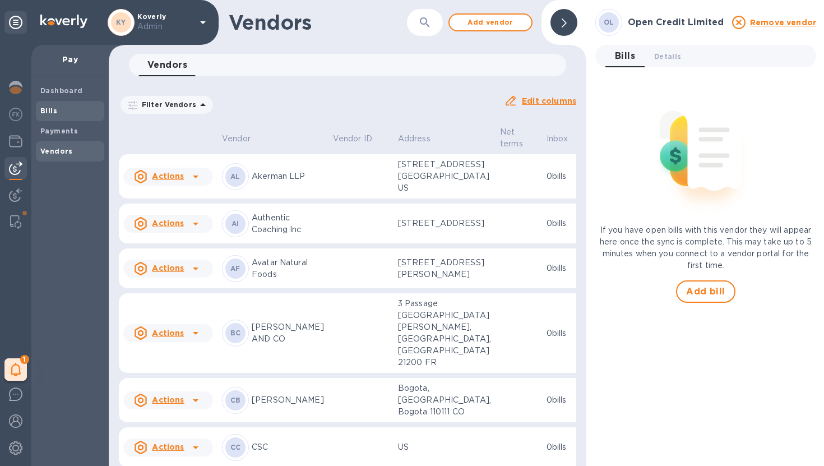
click at [63, 117] on div "Bills" at bounding box center [70, 111] width 68 height 20
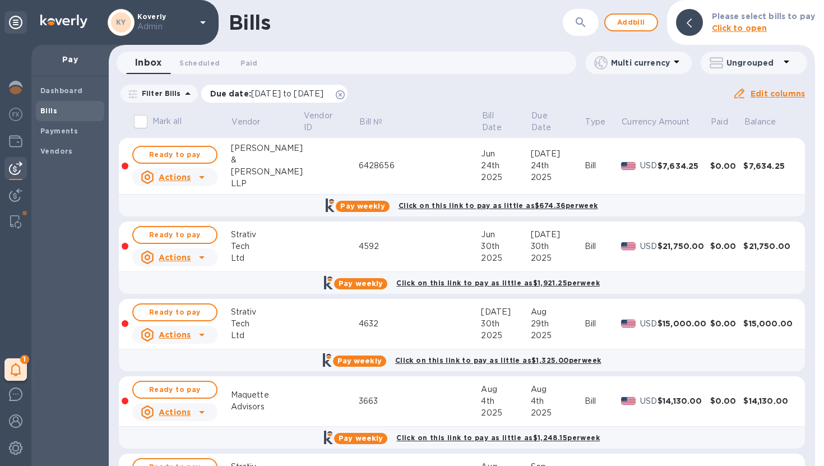
click at [348, 98] on div "Due date : [DATE] to [DATE]" at bounding box center [274, 94] width 147 height 18
click at [345, 96] on icon at bounding box center [340, 94] width 9 height 9
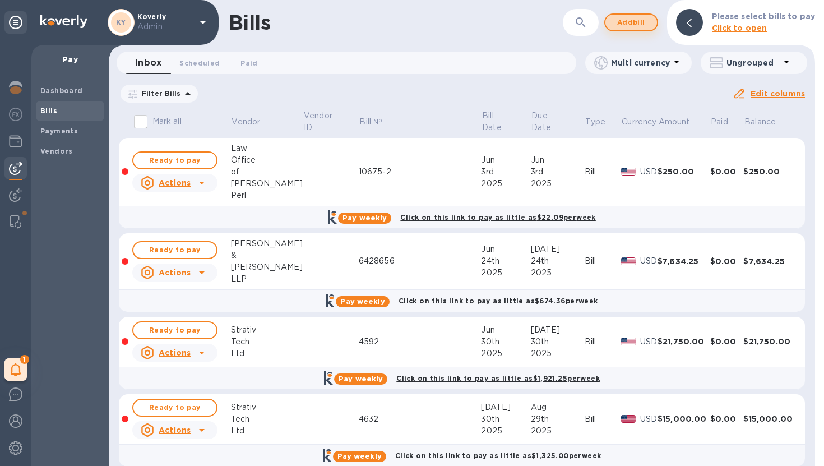
click at [651, 24] on button "Add bill" at bounding box center [631, 22] width 54 height 18
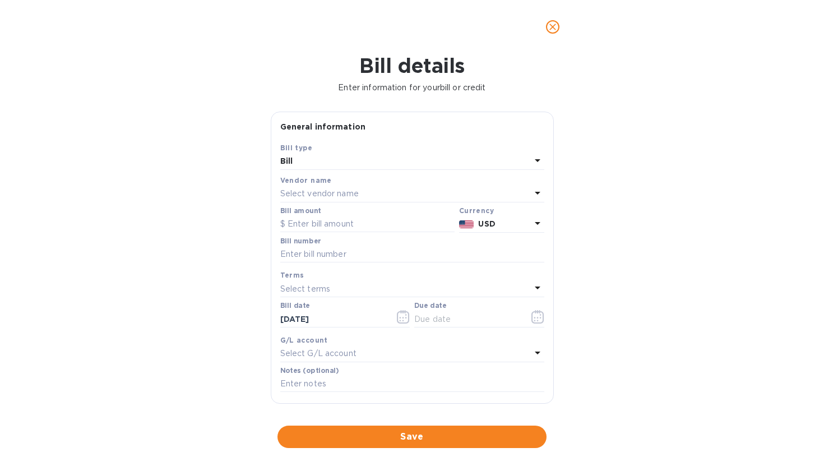
click at [428, 193] on div "Select vendor name" at bounding box center [405, 194] width 251 height 16
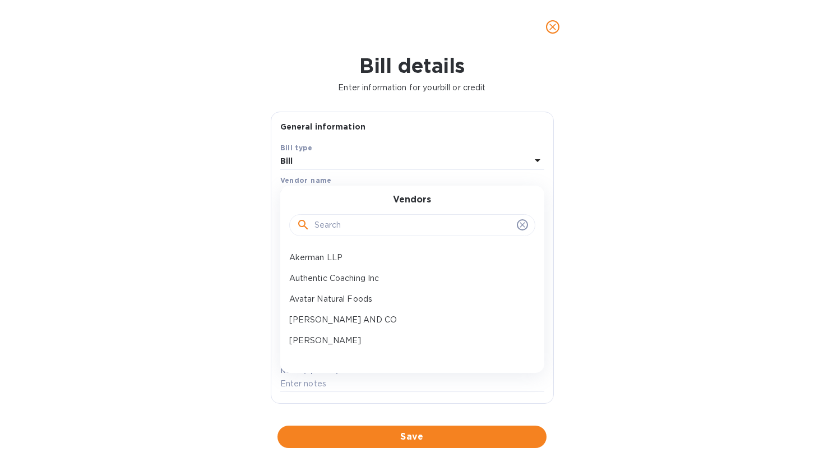
click at [409, 224] on input "text" at bounding box center [413, 225] width 198 height 17
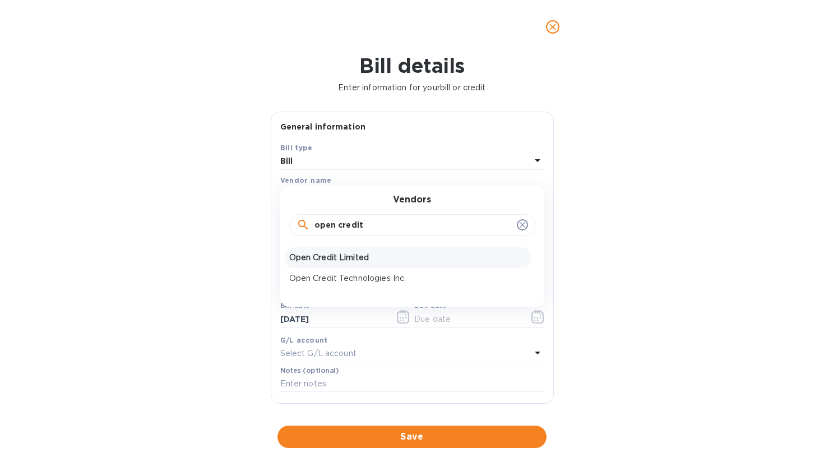
type input "open credit"
click at [363, 258] on p "Open Credit Limited" at bounding box center [407, 258] width 237 height 12
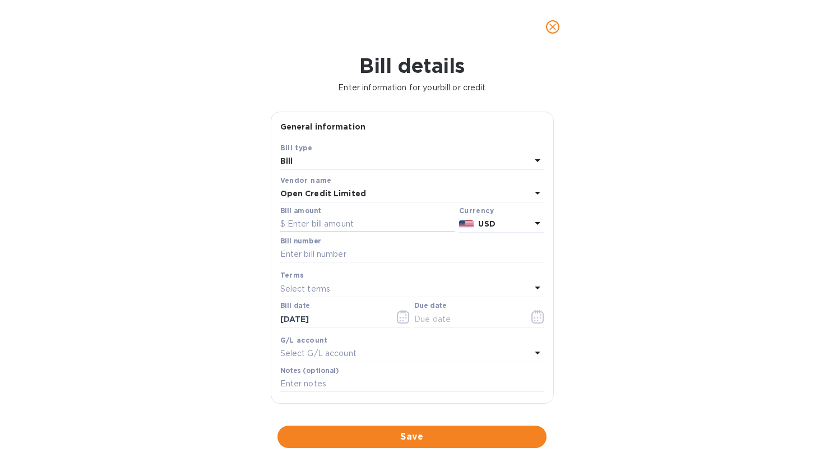
click at [366, 226] on input "text" at bounding box center [367, 224] width 174 height 17
click at [353, 252] on input "text" at bounding box center [412, 254] width 264 height 17
click at [378, 227] on input "1,672" at bounding box center [371, 224] width 167 height 17
type input "1,672.00"
click at [329, 254] on input "text" at bounding box center [412, 254] width 264 height 17
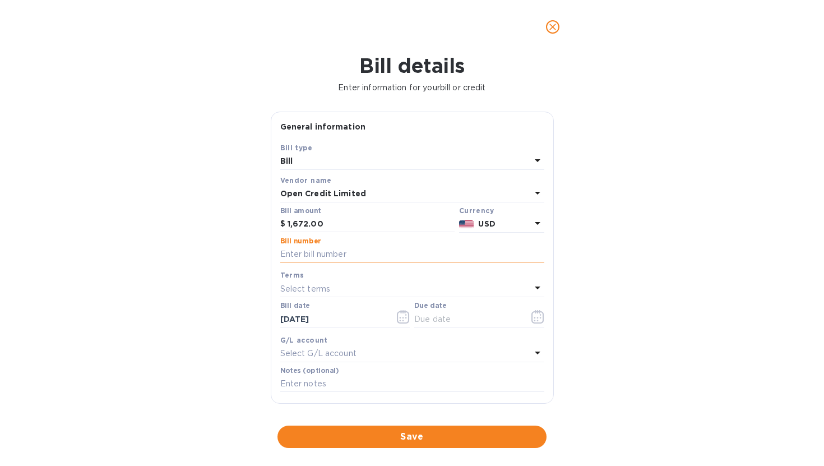
paste input "INV00663"
type input "INV00663"
click at [376, 292] on div "Select terms" at bounding box center [405, 289] width 251 height 16
click at [497, 272] on div "Terms" at bounding box center [412, 275] width 264 height 12
click at [351, 315] on input "[DATE]" at bounding box center [333, 319] width 106 height 17
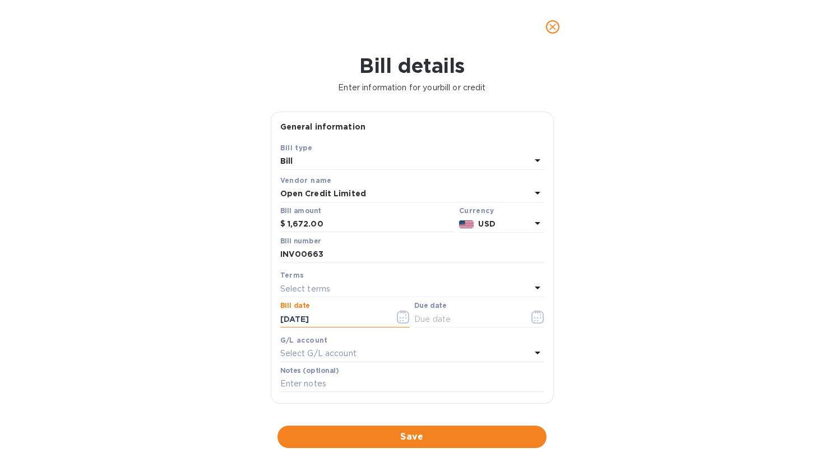
drag, startPoint x: 348, startPoint y: 317, endPoint x: 289, endPoint y: 312, distance: 59.1
click at [289, 312] on input "[DATE]" at bounding box center [333, 319] width 106 height 17
type input "[DATE]"
click at [428, 317] on input "text" at bounding box center [467, 319] width 106 height 17
type input "9_/__/____"
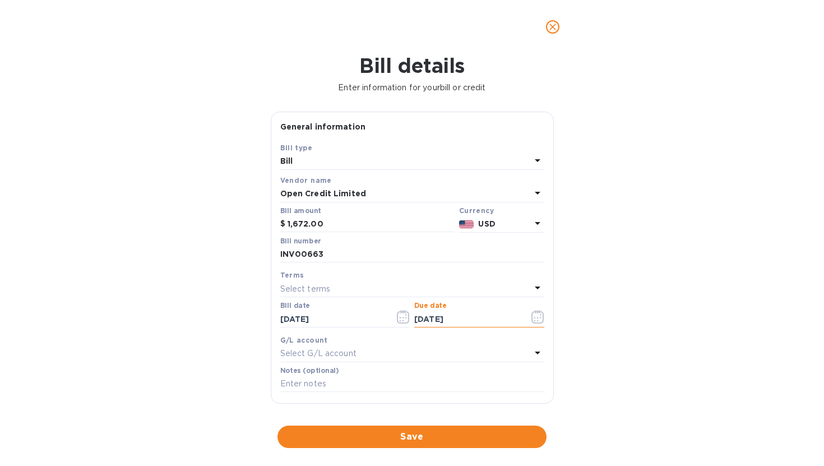
type input "[DATE]"
click at [295, 385] on input "text" at bounding box center [412, 384] width 264 height 17
paste input "Billing period: [DATE] - [DATE]"
type input "Billing period: [DATE] - [DATE]"
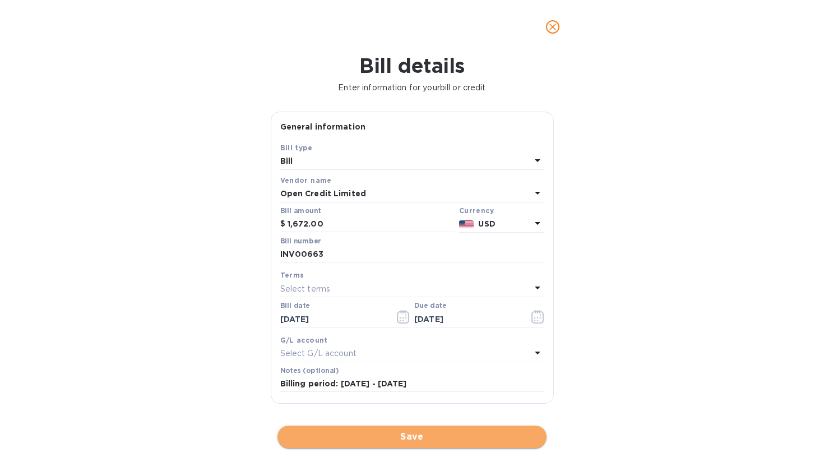
click at [358, 424] on span "Save" at bounding box center [411, 436] width 251 height 13
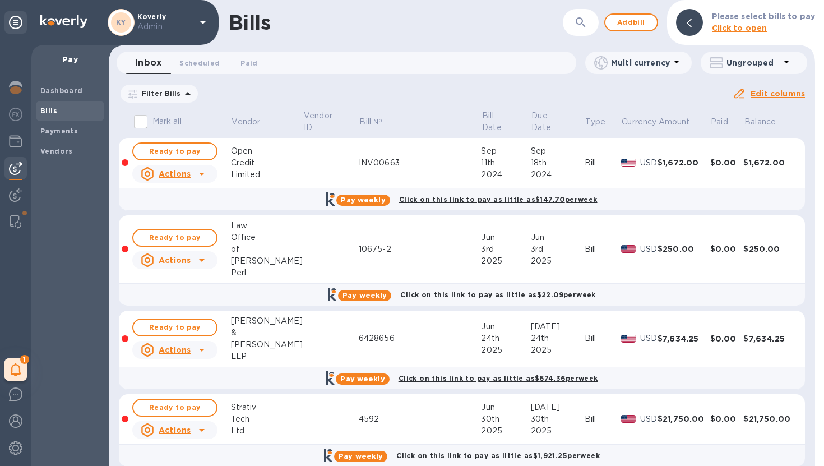
click at [428, 165] on div "INV00663" at bounding box center [420, 163] width 123 height 12
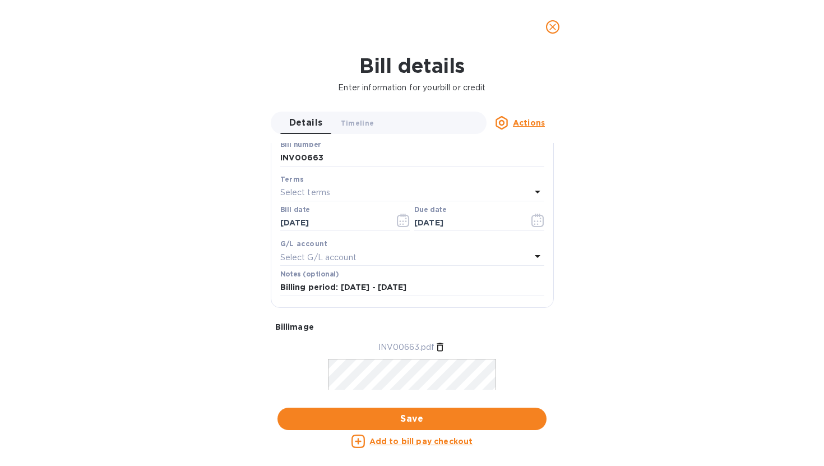
scroll to position [239, 0]
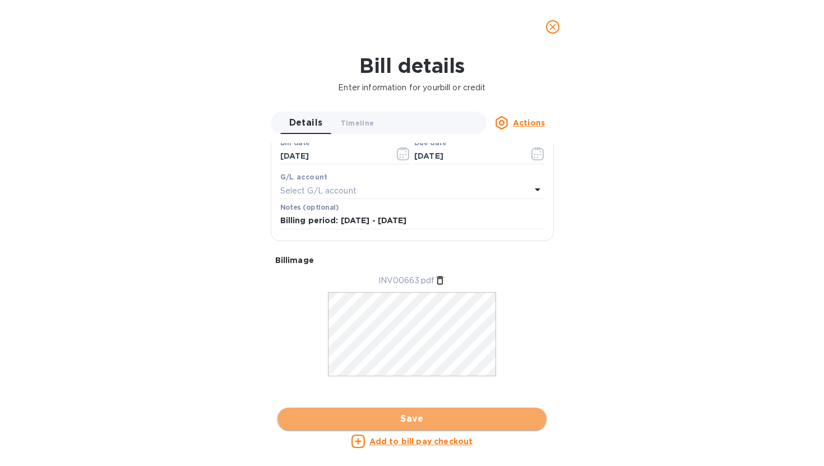
click at [413, 420] on span "Save" at bounding box center [411, 418] width 251 height 13
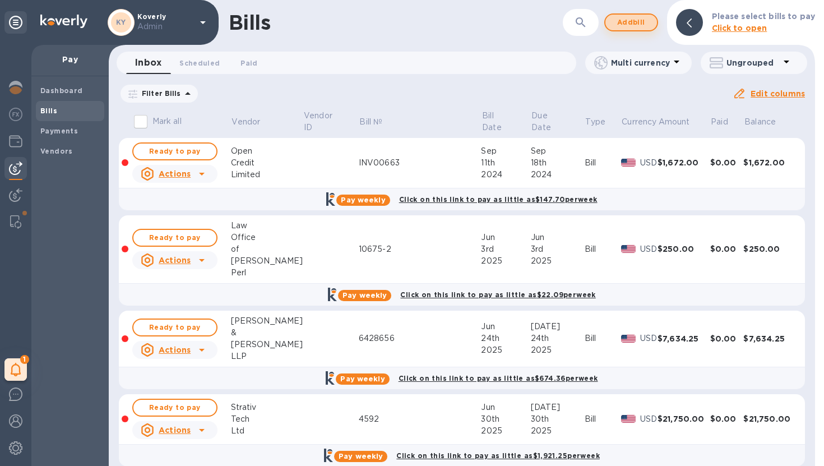
click at [627, 24] on span "Add bill" at bounding box center [631, 22] width 34 height 13
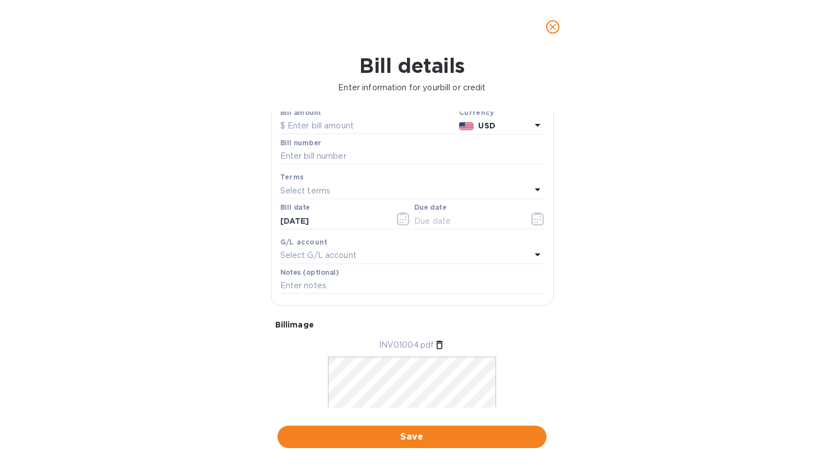
scroll to position [106, 0]
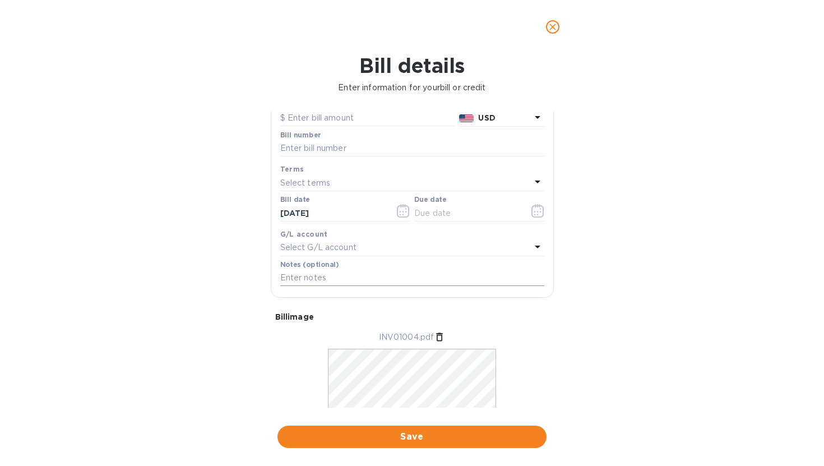
click at [297, 279] on input "text" at bounding box center [412, 278] width 264 height 17
paste input "Billing period: [DATE] - [DATE]"
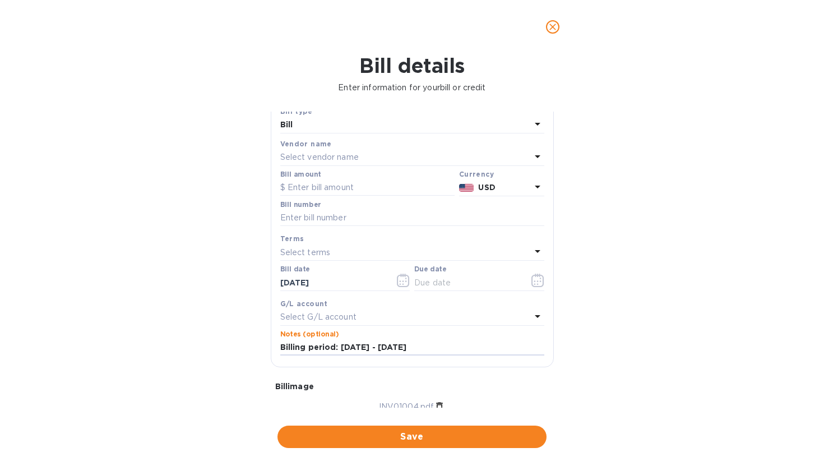
scroll to position [22, 0]
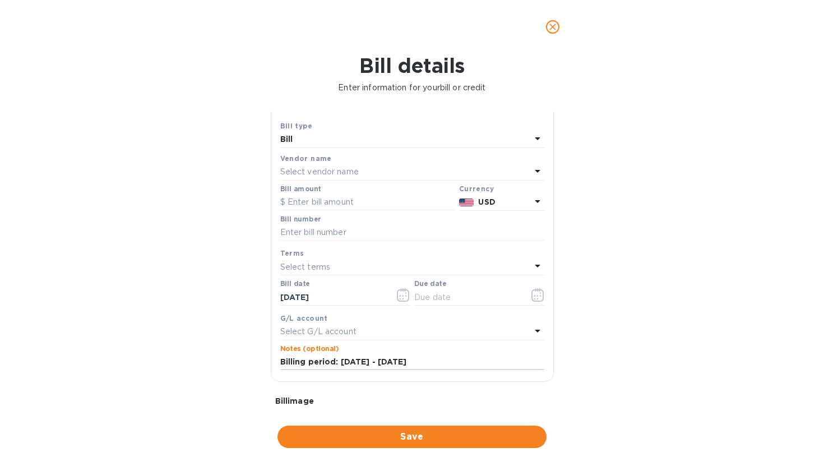
type input "Billing period: [DATE] - [DATE]"
click at [297, 232] on input "text" at bounding box center [412, 232] width 264 height 17
paste input "INV01004"
type input "INV01004"
click at [313, 207] on input "text" at bounding box center [367, 202] width 174 height 17
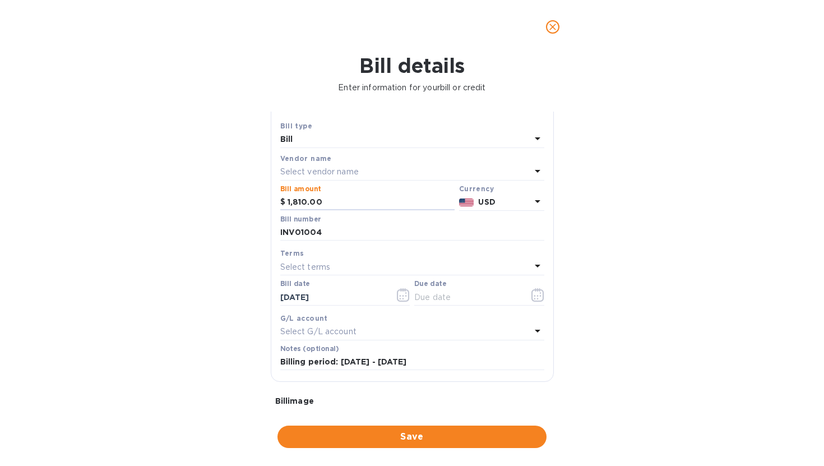
type input "1,810.00"
click at [348, 172] on p "Select vendor name" at bounding box center [319, 172] width 78 height 12
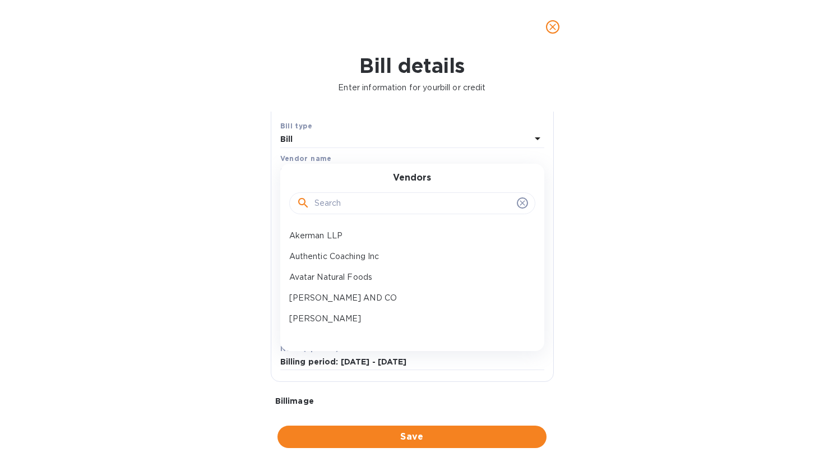
click at [359, 208] on input "text" at bounding box center [413, 203] width 198 height 17
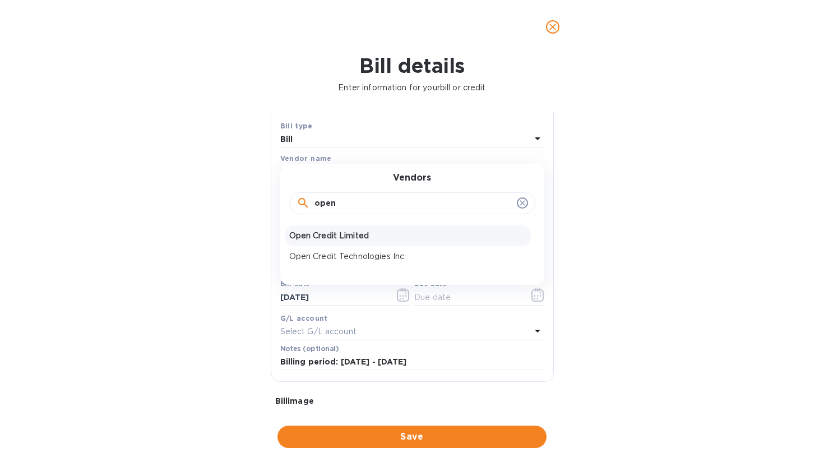
type input "open"
click at [332, 233] on p "Open Credit Limited" at bounding box center [407, 236] width 237 height 12
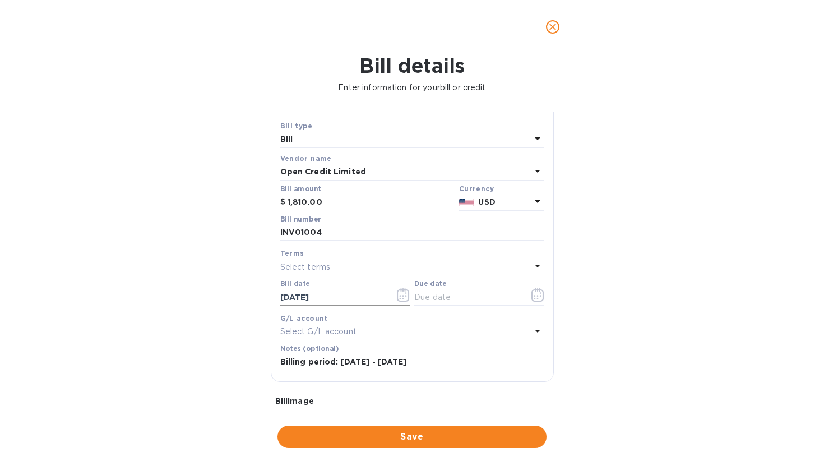
click at [353, 301] on input "[DATE]" at bounding box center [333, 297] width 106 height 17
drag, startPoint x: 340, startPoint y: 300, endPoint x: 282, endPoint y: 298, distance: 58.4
click at [282, 298] on input "[DATE]" at bounding box center [333, 297] width 106 height 17
type input "[DATE]"
click at [425, 300] on input "text" at bounding box center [467, 297] width 106 height 17
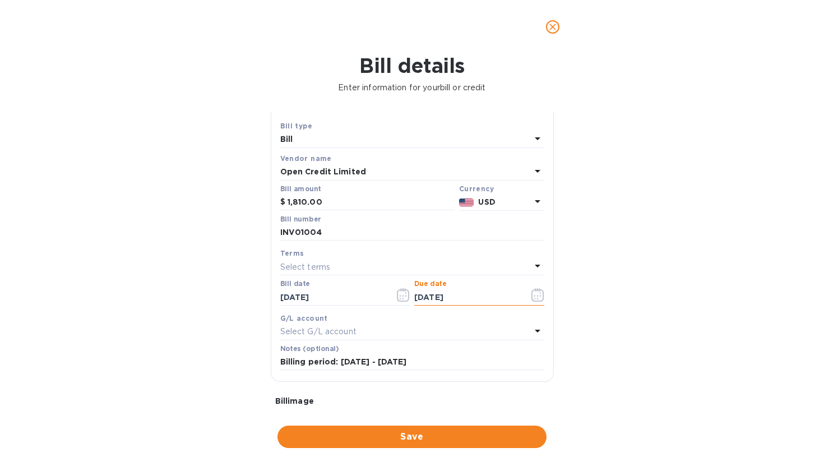
type input "[DATE]"
click at [591, 297] on div "Bill details Enter information for your bill or credit General information Save…" at bounding box center [412, 260] width 824 height 412
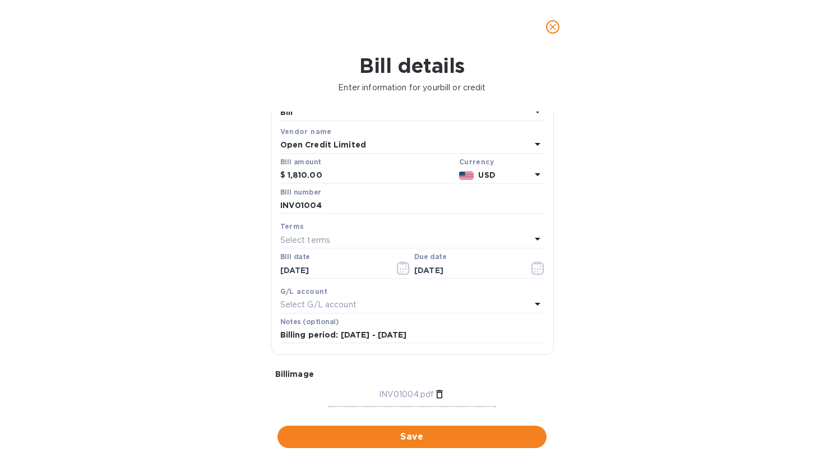
scroll to position [0, 0]
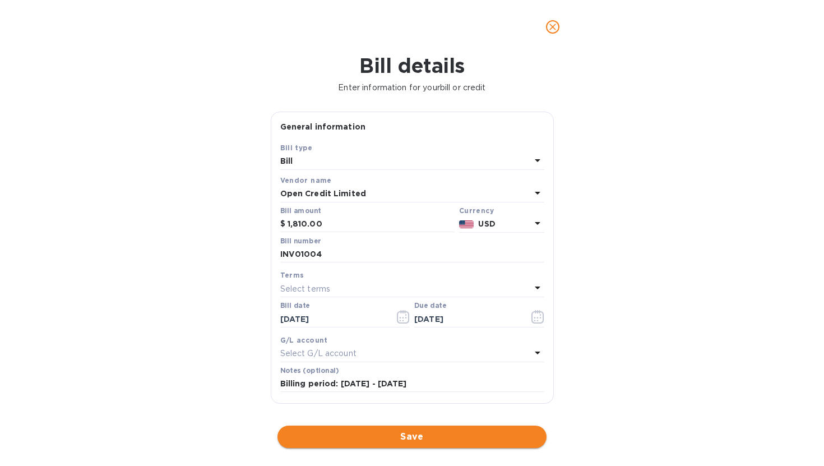
click at [420, 424] on button "Save" at bounding box center [411, 436] width 269 height 22
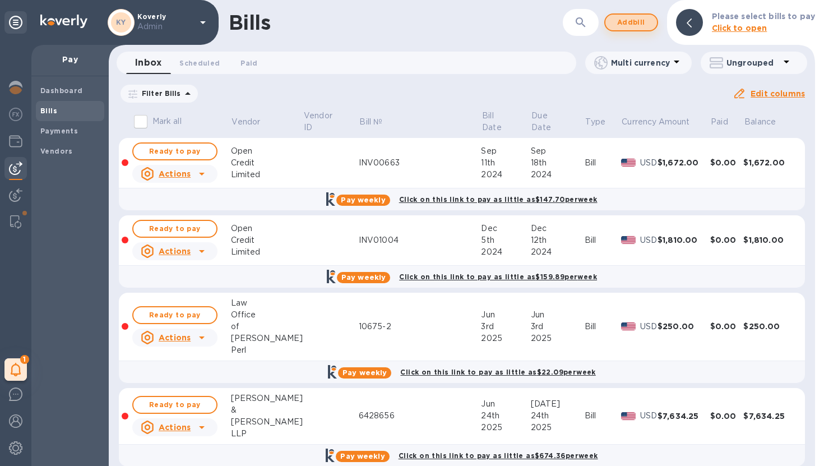
click at [629, 21] on span "Add bill" at bounding box center [631, 22] width 34 height 13
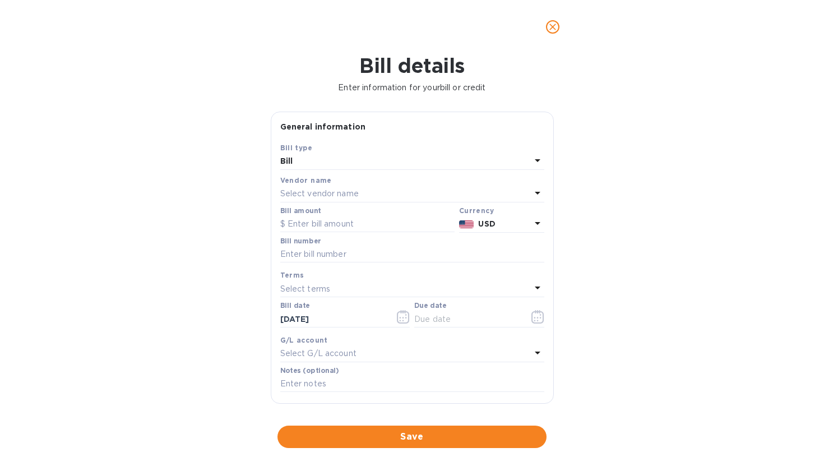
click at [493, 198] on div "Select vendor name" at bounding box center [405, 194] width 251 height 16
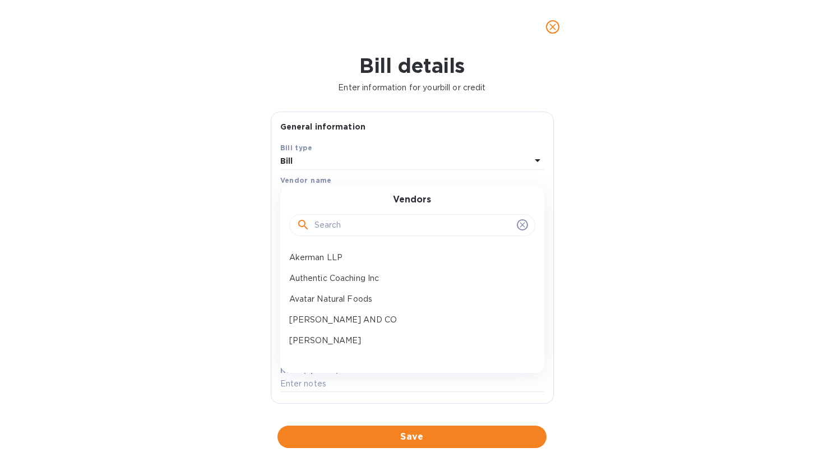
click at [448, 223] on input "text" at bounding box center [413, 225] width 198 height 17
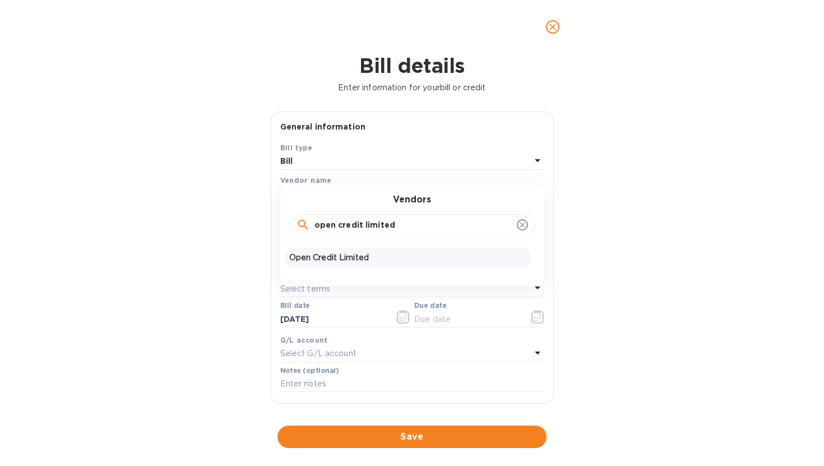
type input "open credit limited"
click at [364, 258] on p "Open Credit Limited" at bounding box center [407, 258] width 237 height 12
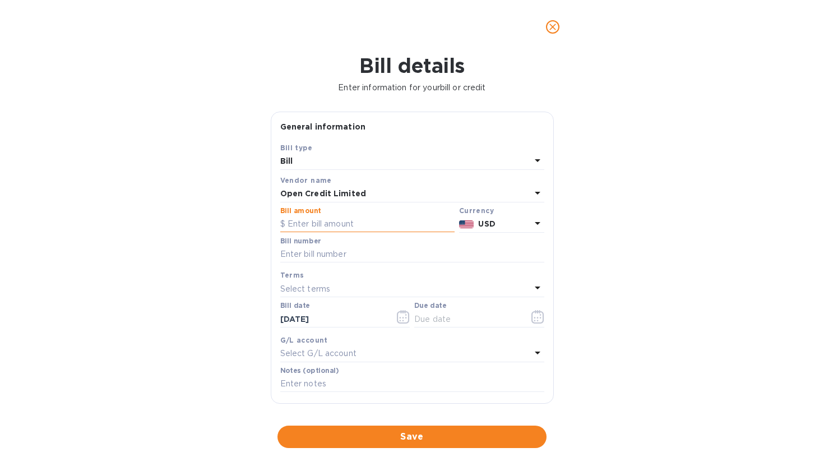
click at [328, 227] on input "text" at bounding box center [367, 224] width 174 height 17
type input "1,626.00"
click at [317, 387] on input "text" at bounding box center [412, 384] width 264 height 17
paste input "Billing period: [DATE] - [DATE]"
type input "Billing period: [DATE] - [DATE]"
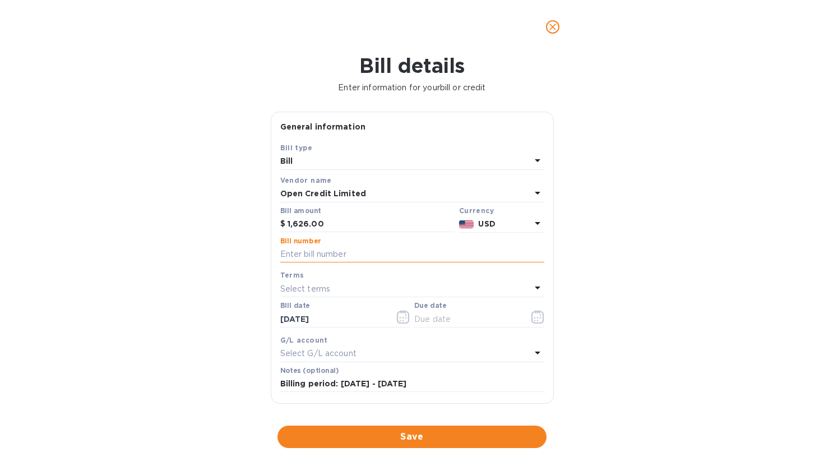
click at [364, 250] on input "text" at bounding box center [412, 254] width 264 height 17
paste input "INV00779"
type input "INV00779"
click at [333, 318] on input "[DATE]" at bounding box center [333, 319] width 106 height 17
drag, startPoint x: 339, startPoint y: 319, endPoint x: 261, endPoint y: 316, distance: 78.0
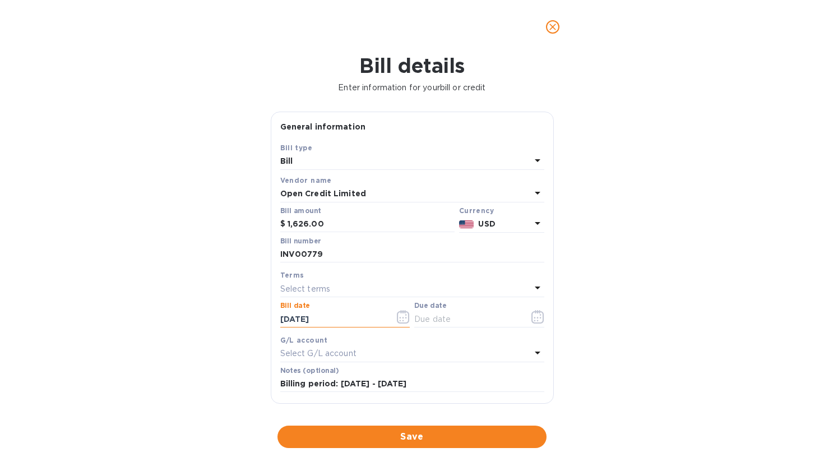
click at [261, 316] on div "Bill details Enter information for your bill or credit General information Save…" at bounding box center [412, 260] width 824 height 412
click at [288, 321] on input "[DATE]" at bounding box center [333, 319] width 106 height 17
type input "[DATE]"
click at [439, 316] on input "text" at bounding box center [467, 319] width 106 height 17
type input "[DATE]"
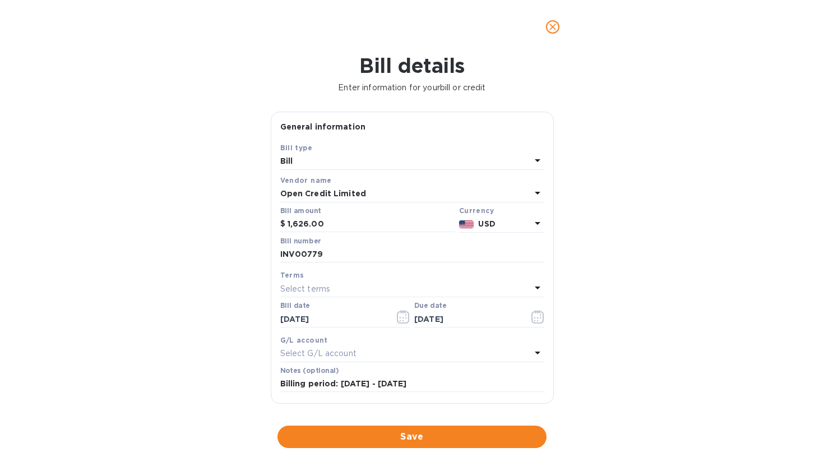
click at [635, 317] on div "Bill details Enter information for your bill or credit General information Save…" at bounding box center [412, 260] width 824 height 412
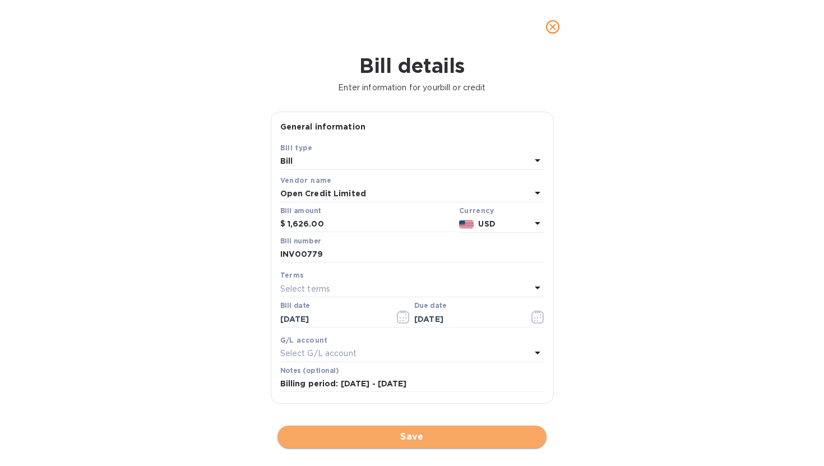
click at [479, 424] on span "Save" at bounding box center [411, 436] width 251 height 13
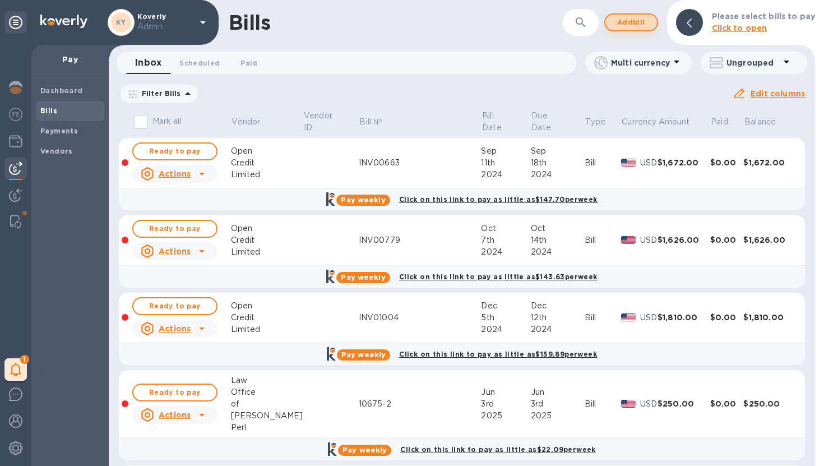
click at [627, 28] on span "Add bill" at bounding box center [631, 22] width 34 height 13
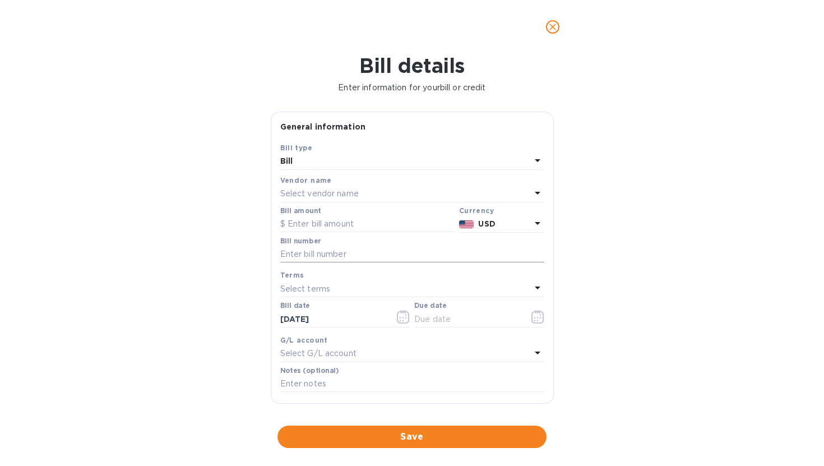
click at [332, 256] on input "text" at bounding box center [412, 254] width 264 height 17
paste input "INV00893"
type input "INV00893"
click at [377, 197] on div "Select vendor name" at bounding box center [405, 194] width 251 height 16
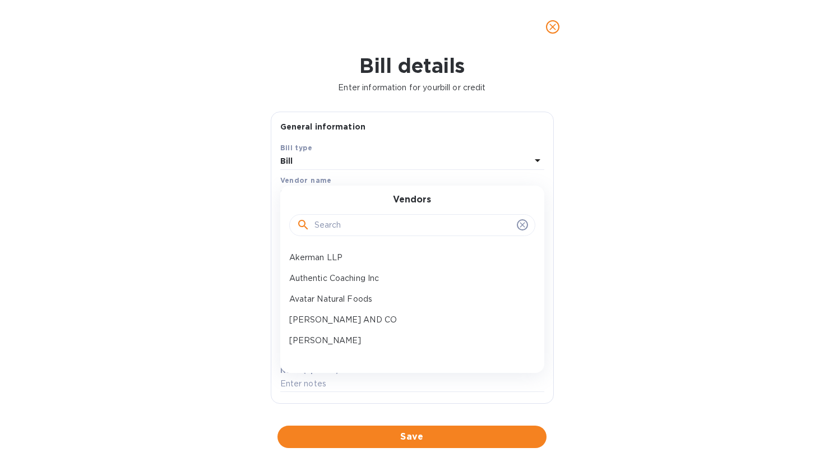
click at [367, 220] on input "text" at bounding box center [413, 225] width 198 height 17
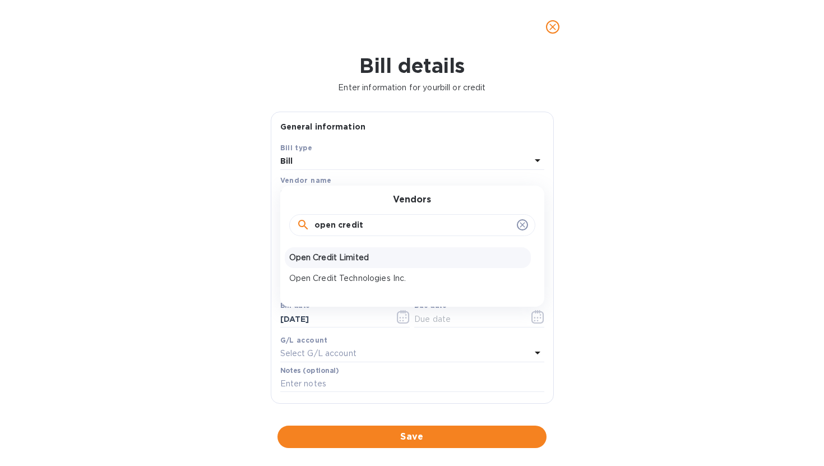
type input "open credit"
click at [332, 260] on p "Open Credit Limited" at bounding box center [407, 258] width 237 height 12
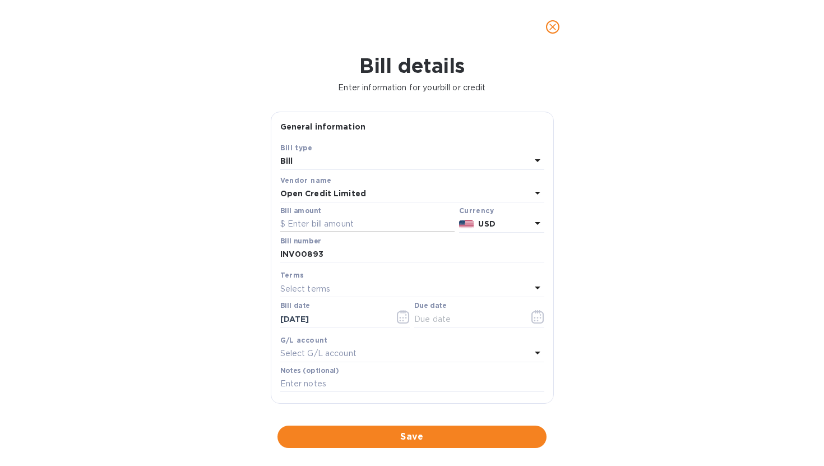
click at [312, 229] on input "text" at bounding box center [367, 224] width 174 height 17
type input "1,670.00"
click at [331, 326] on input "[DATE]" at bounding box center [333, 319] width 106 height 17
click at [293, 323] on input "[DATE]" at bounding box center [333, 319] width 106 height 17
type input "[DATE]"
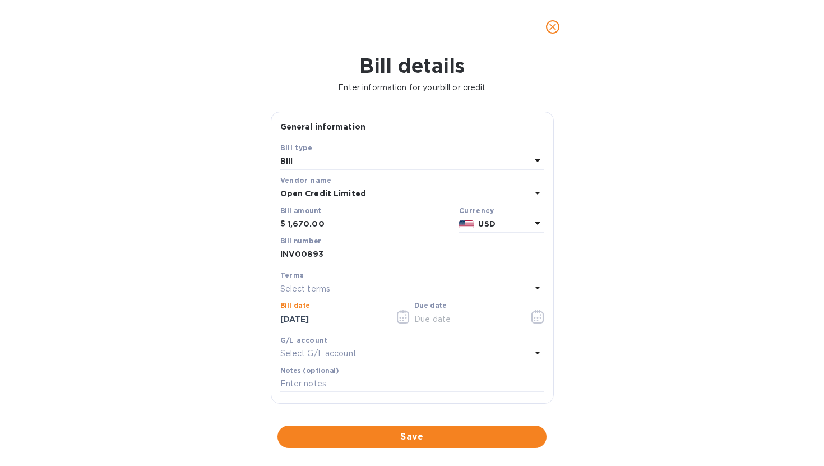
click at [422, 320] on input "text" at bounding box center [467, 319] width 106 height 17
type input "[DATE]"
click at [300, 386] on input "text" at bounding box center [412, 384] width 264 height 17
paste input "Billing period: [DATE] - [DATE]"
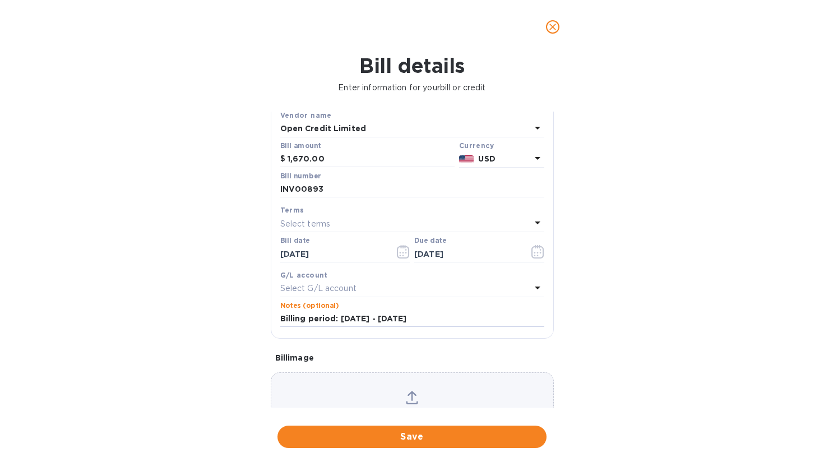
scroll to position [126, 0]
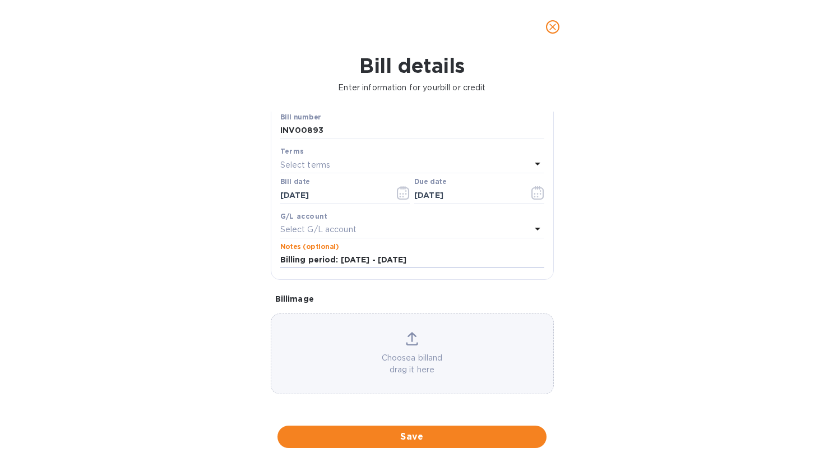
type input "Billing period: [DATE] - [DATE]"
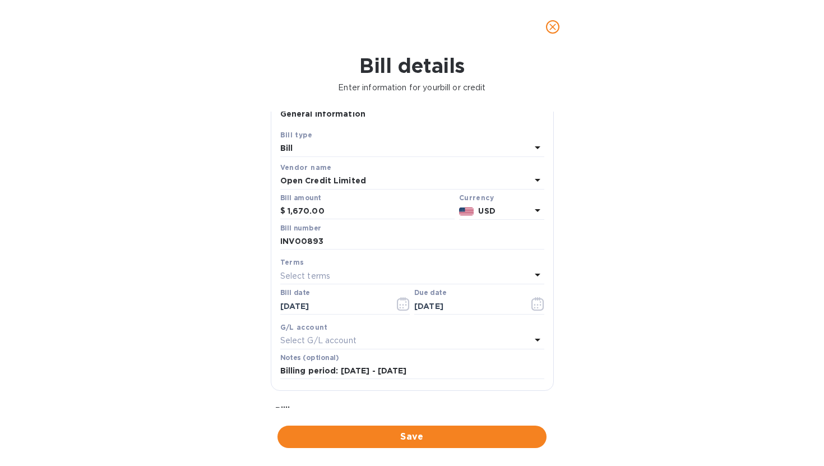
scroll to position [73, 0]
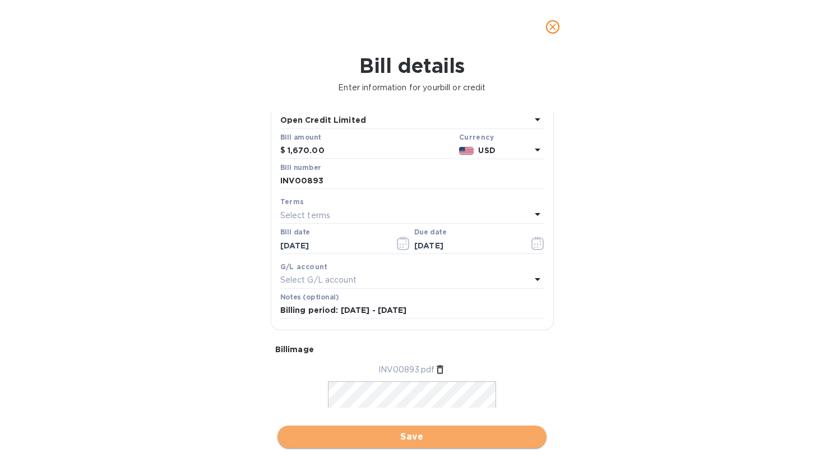
click at [428, 424] on span "Save" at bounding box center [411, 436] width 251 height 13
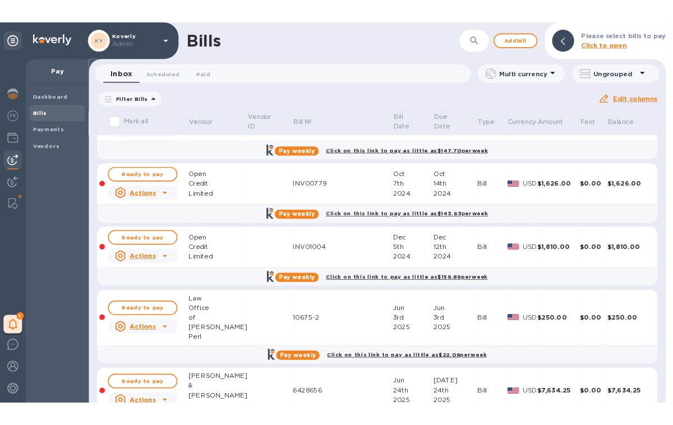
scroll to position [0, 0]
